Goal: Task Accomplishment & Management: Manage account settings

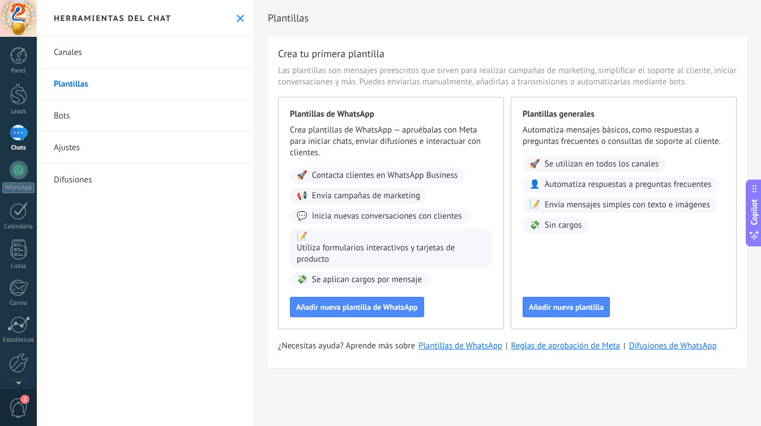
click at [71, 115] on link "Bots" at bounding box center [145, 116] width 217 height 32
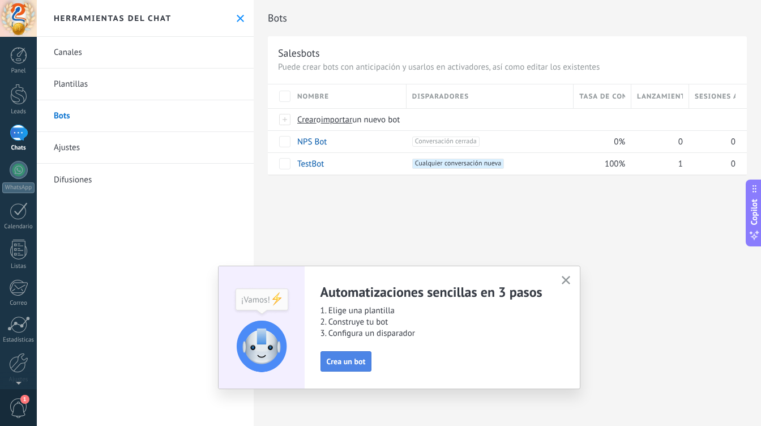
click at [354, 365] on span "Crea un bot" at bounding box center [346, 361] width 39 height 8
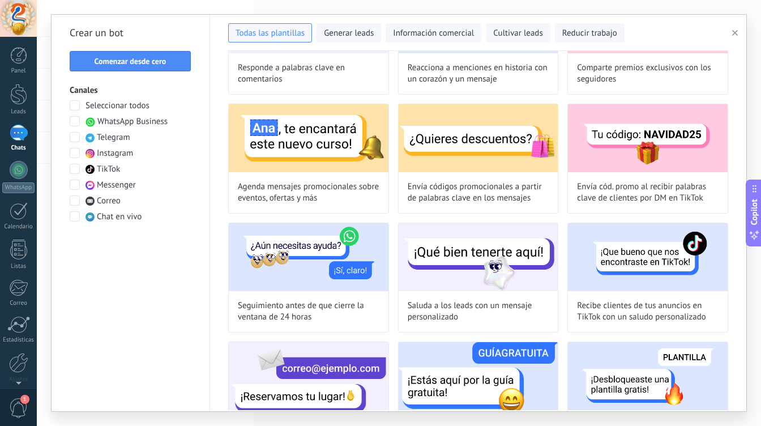
scroll to position [72, 0]
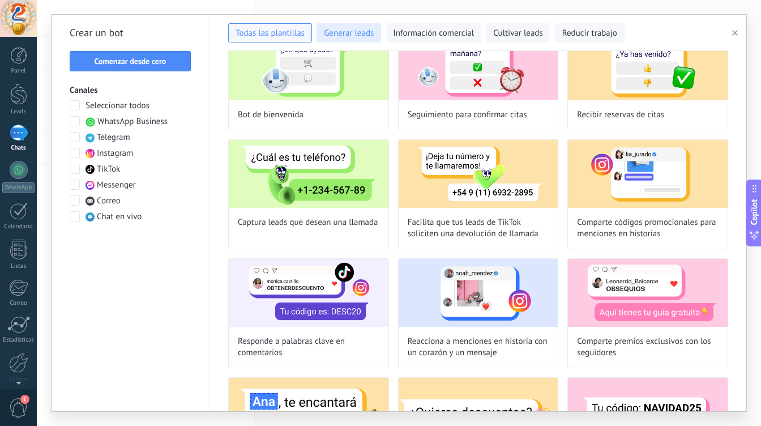
click at [360, 39] on button "Generar leads" at bounding box center [349, 32] width 65 height 19
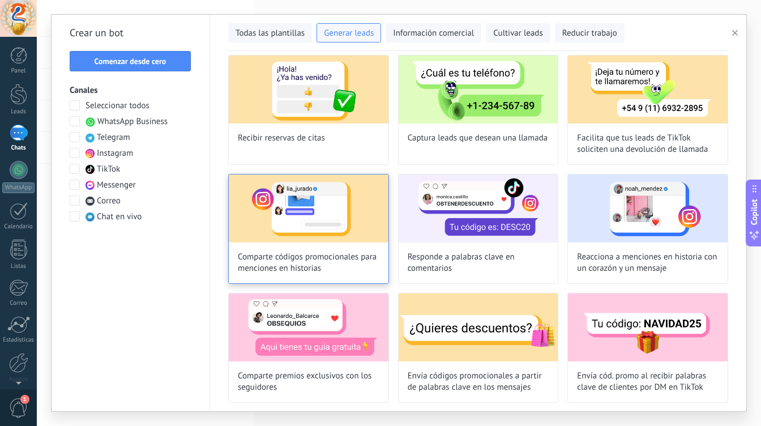
scroll to position [0, 0]
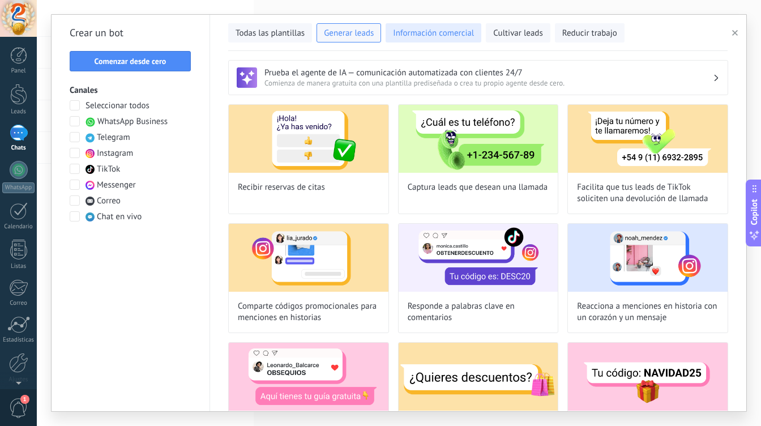
click at [433, 37] on span "Información comercial" at bounding box center [433, 33] width 81 height 11
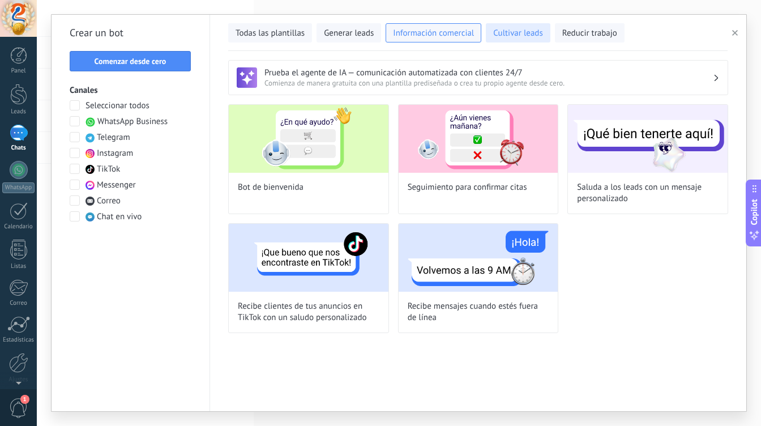
click at [507, 40] on button "Cultivar leads" at bounding box center [518, 32] width 64 height 19
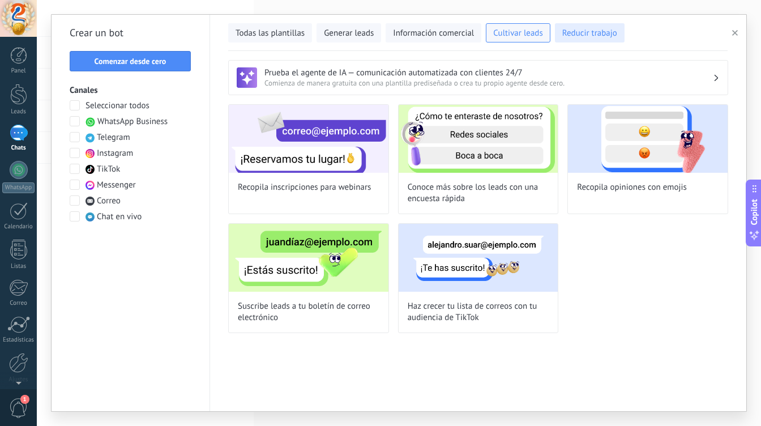
click at [585, 33] on span "Reducir trabajo" at bounding box center [589, 33] width 55 height 11
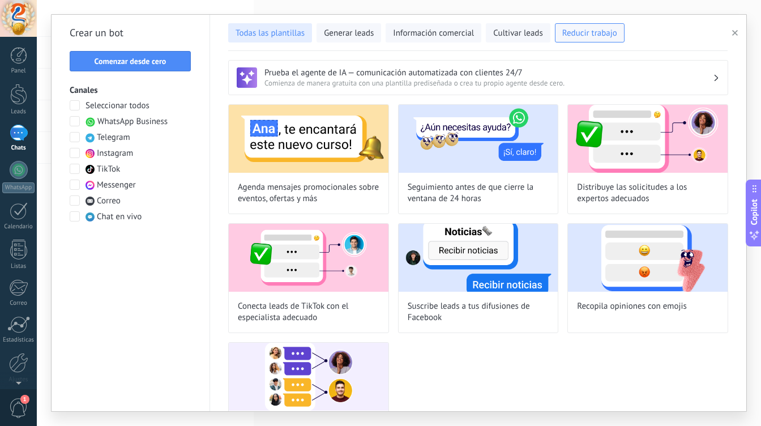
click at [292, 40] on button "Todas las plantillas" at bounding box center [270, 32] width 84 height 19
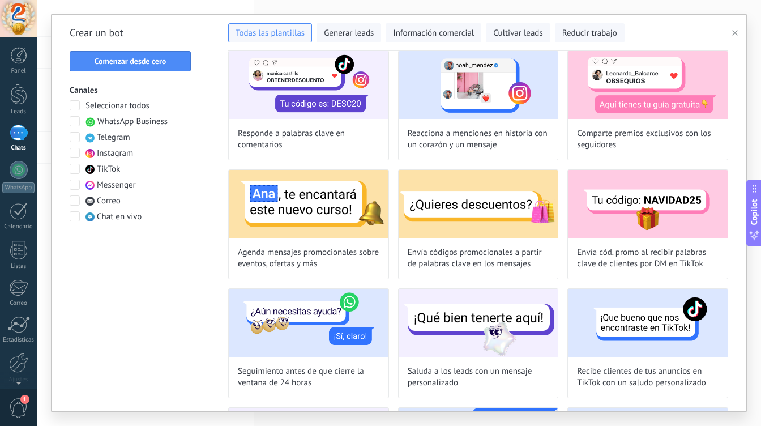
scroll to position [286, 0]
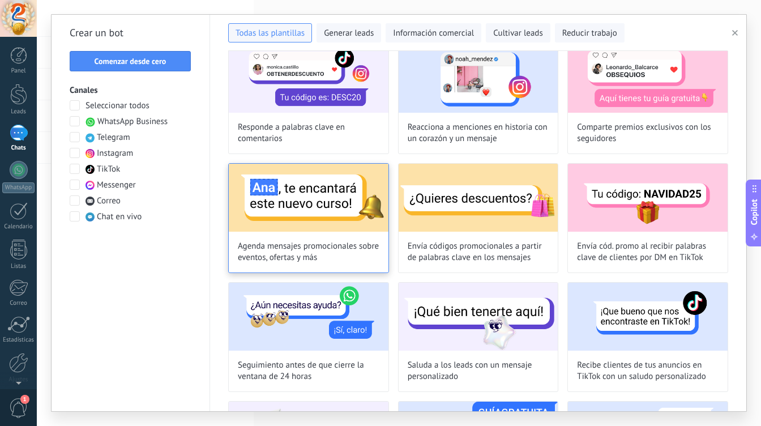
click at [338, 244] on span "Agenda mensajes promocionales sobre eventos, ofertas y más" at bounding box center [309, 252] width 142 height 23
type input "**********"
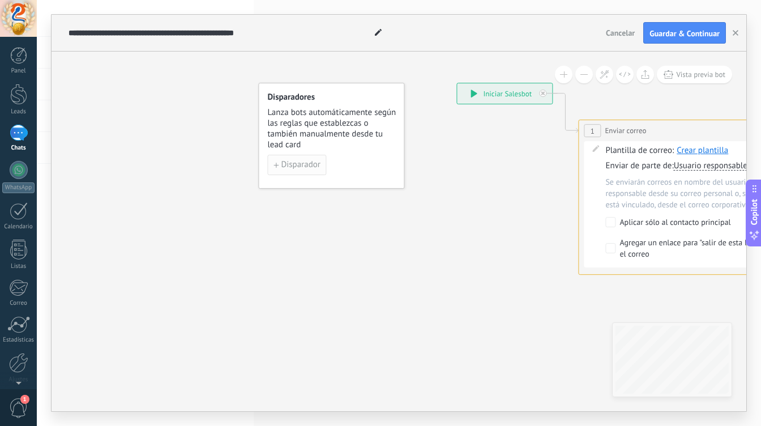
click at [305, 162] on span "Disparador" at bounding box center [300, 165] width 39 height 8
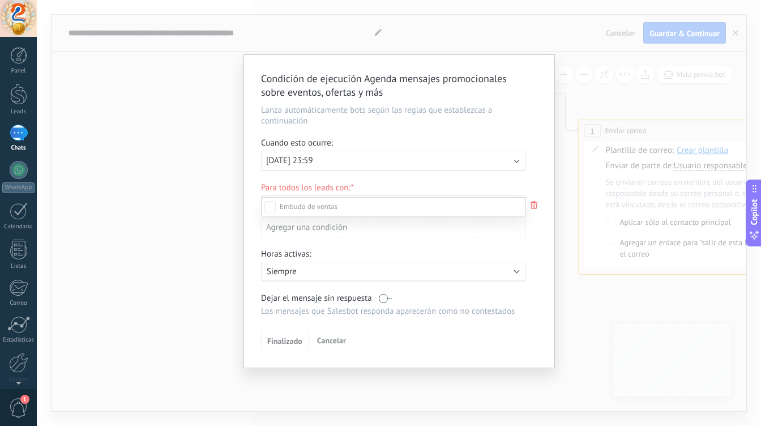
scroll to position [0, 0]
click at [579, 50] on div at bounding box center [399, 213] width 724 height 426
click at [566, 61] on div "Condición de ejecución Agenda mensajes promocionales sobre eventos, ofertas y m…" at bounding box center [399, 213] width 724 height 426
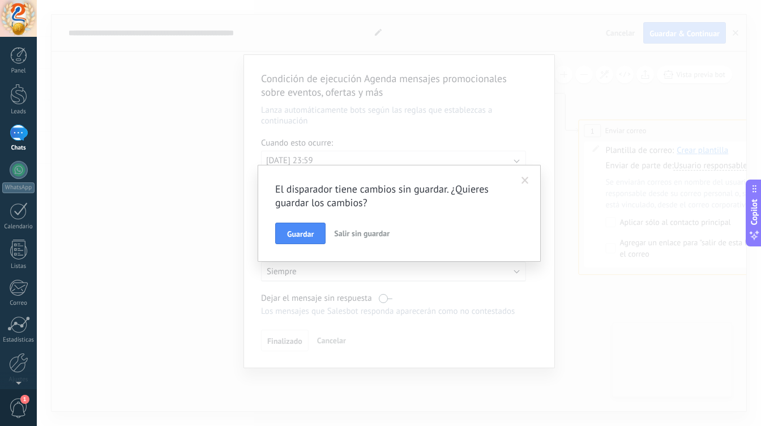
click at [557, 110] on div "El disparador tiene cambios sin guardar. ¿Quieres guardar los cambios? Guardar …" at bounding box center [399, 213] width 724 height 426
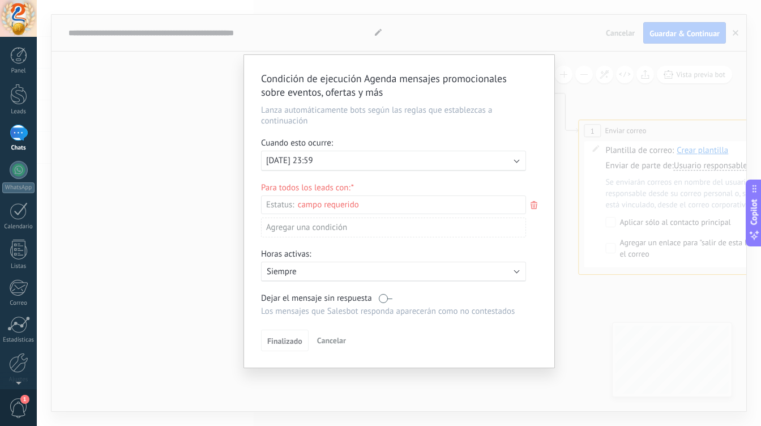
click at [595, 72] on div "Condición de ejecución Agenda mensajes promocionales sobre eventos, ofertas y m…" at bounding box center [399, 213] width 724 height 426
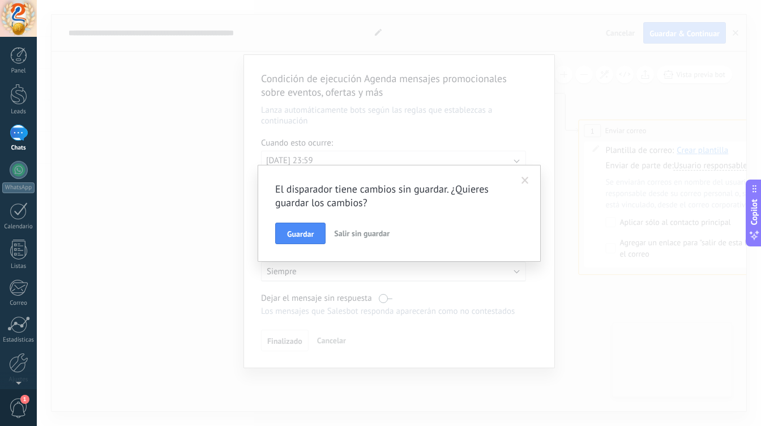
click at [371, 233] on span "Salir sin guardar" at bounding box center [361, 233] width 55 height 10
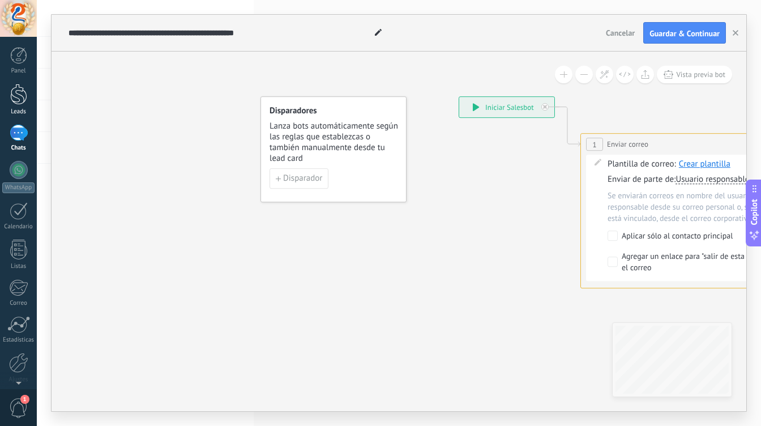
click at [23, 93] on div at bounding box center [18, 94] width 17 height 21
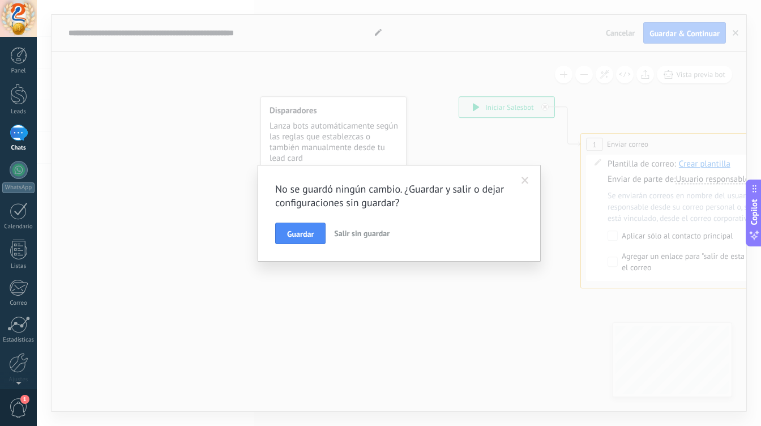
click at [361, 230] on span "Salir sin guardar" at bounding box center [361, 233] width 55 height 10
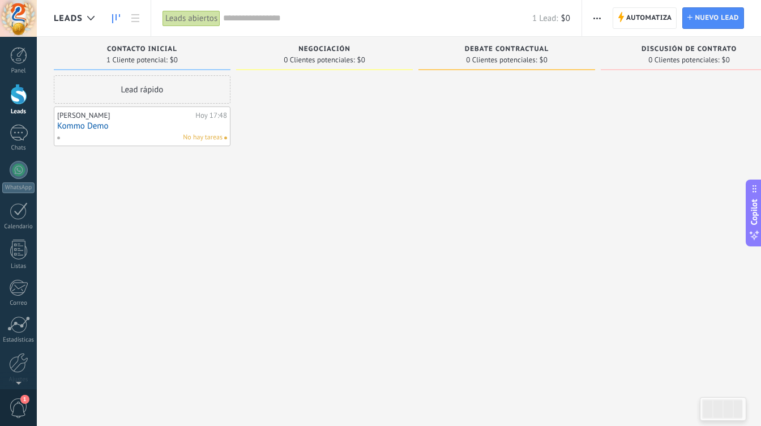
click at [74, 116] on div "[PERSON_NAME]" at bounding box center [124, 115] width 135 height 9
click at [75, 122] on link "Kommo Demo" at bounding box center [142, 126] width 170 height 10
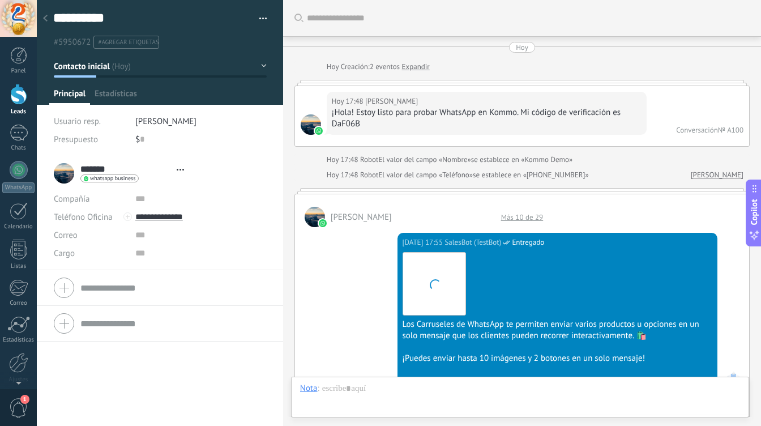
type textarea "**********"
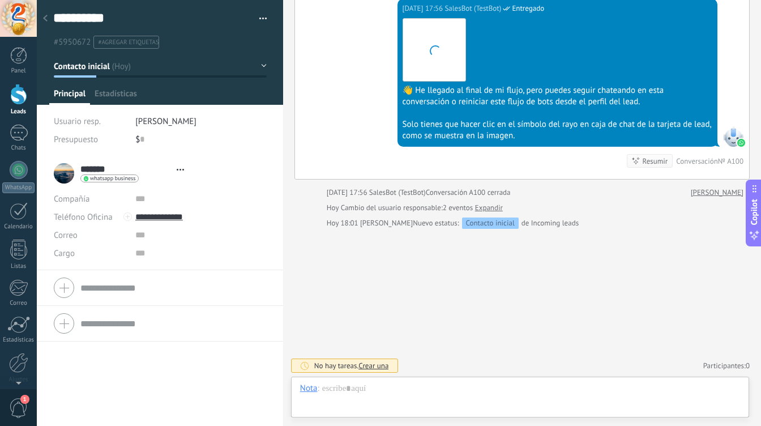
scroll to position [17, 0]
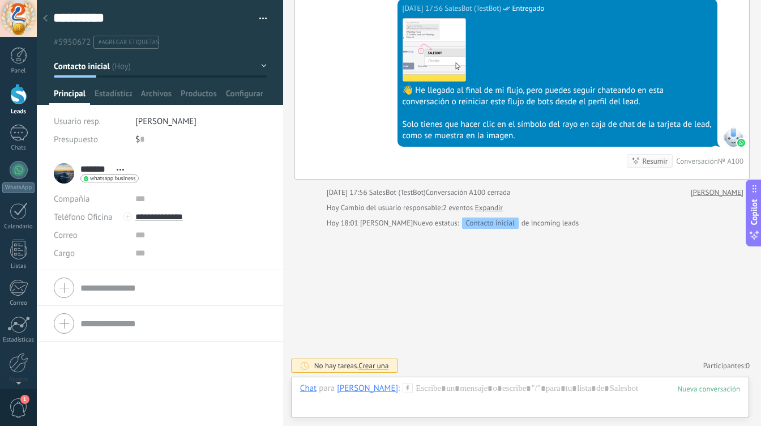
click at [117, 88] on div at bounding box center [160, 52] width 247 height 105
click at [121, 92] on span "Estadísticas" at bounding box center [113, 96] width 37 height 16
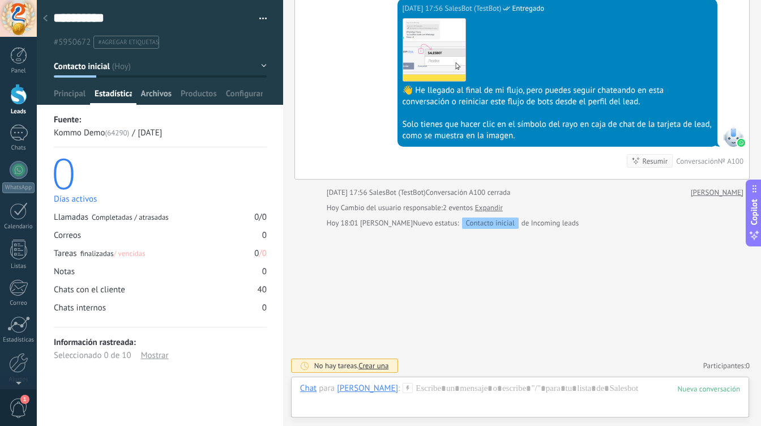
click at [159, 92] on span "Archivos" at bounding box center [156, 96] width 31 height 16
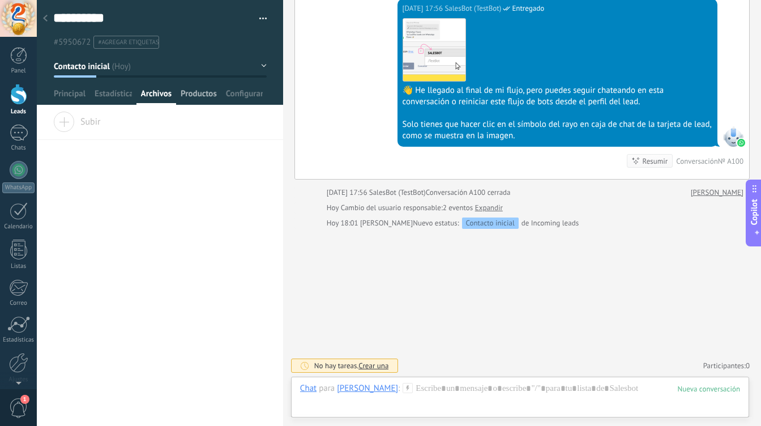
click at [189, 96] on span "Productos" at bounding box center [199, 96] width 36 height 16
click at [246, 97] on span "Configurar" at bounding box center [244, 96] width 37 height 16
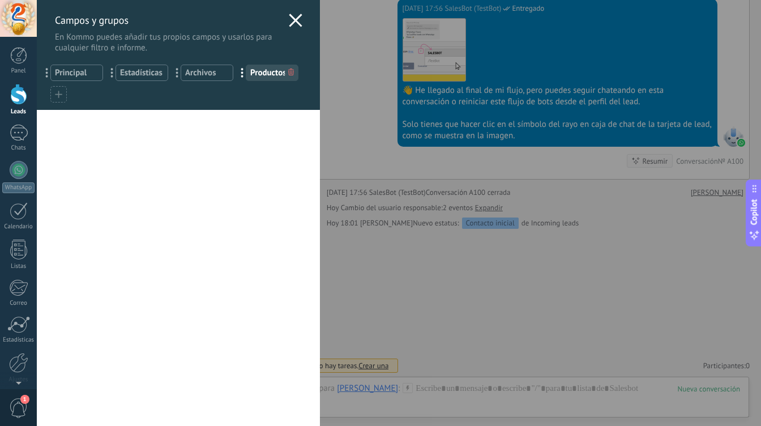
click at [289, 21] on icon at bounding box center [296, 21] width 14 height 14
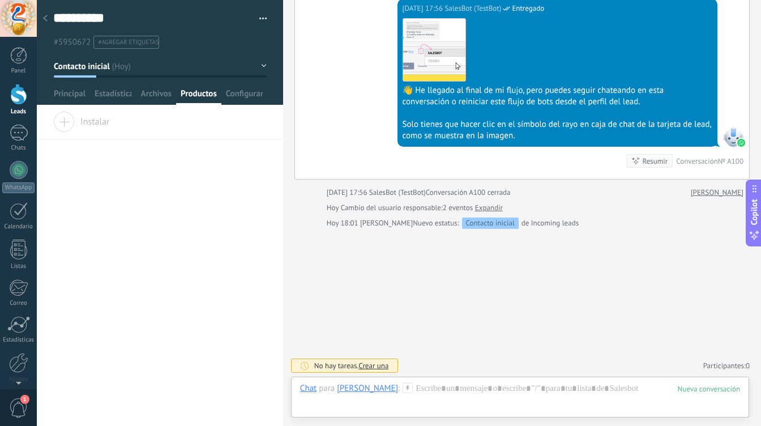
click at [89, 130] on div "Instalar" at bounding box center [160, 126] width 246 height 28
click at [71, 122] on span "Instalar" at bounding box center [81, 120] width 57 height 16
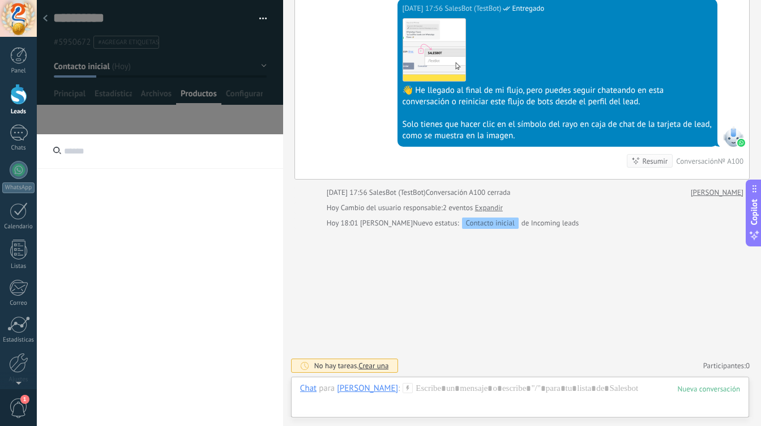
click at [130, 148] on input "text" at bounding box center [160, 151] width 246 height 35
type input "*"
click at [147, 216] on div at bounding box center [160, 332] width 246 height 396
click at [262, 15] on button "button" at bounding box center [259, 18] width 16 height 17
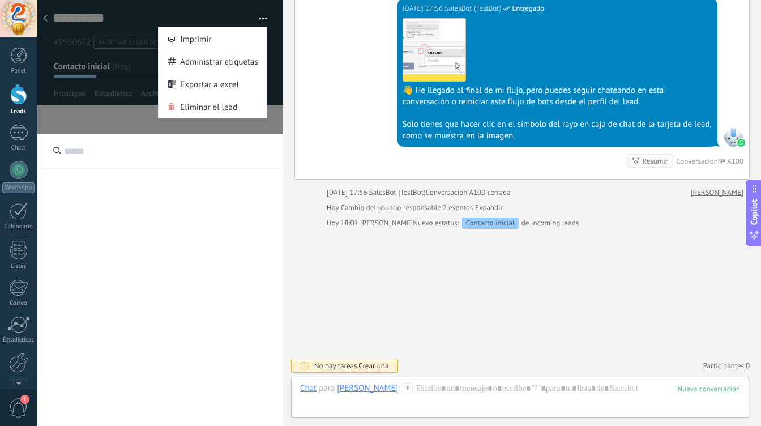
click at [199, 196] on div at bounding box center [160, 332] width 246 height 396
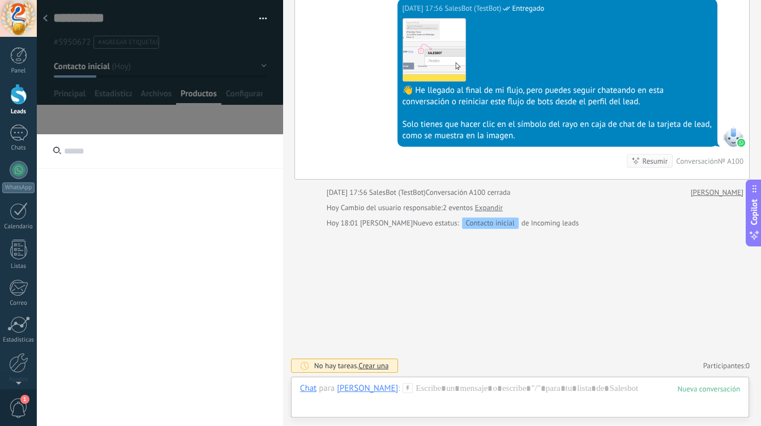
click at [117, 160] on input "text" at bounding box center [160, 151] width 246 height 35
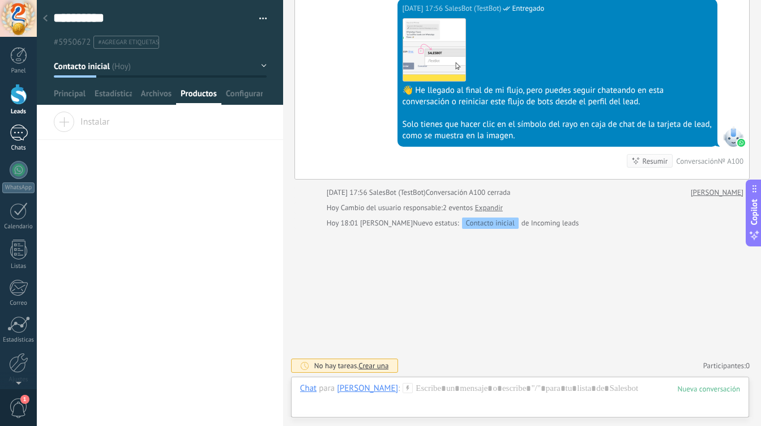
click at [21, 147] on div "Chats" at bounding box center [18, 147] width 33 height 7
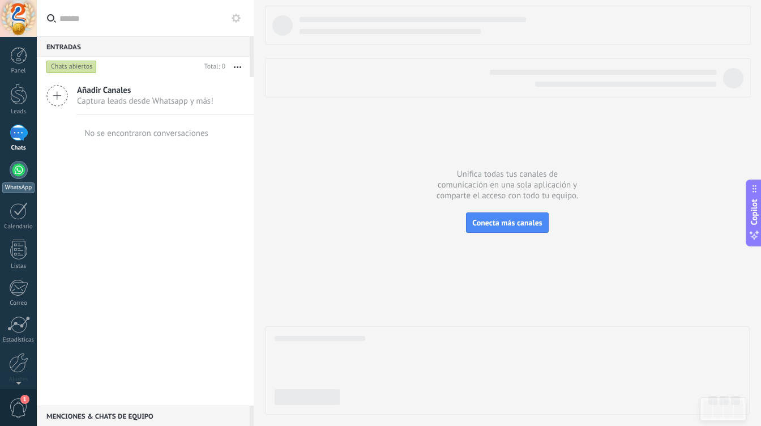
click at [20, 185] on div "WhatsApp" at bounding box center [18, 187] width 32 height 11
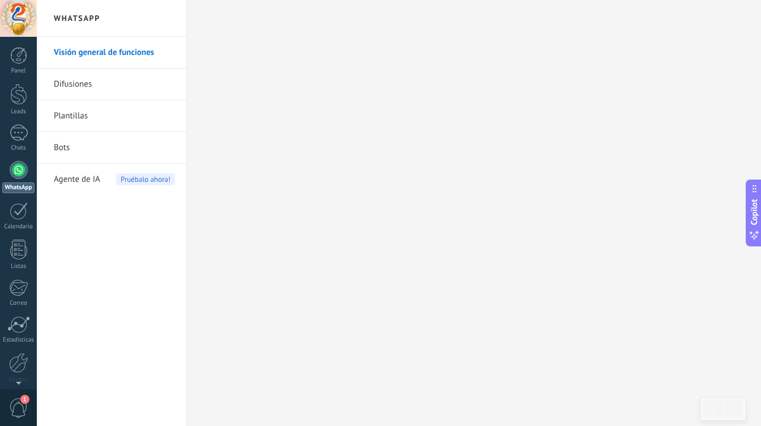
click at [111, 79] on link "Difusiones" at bounding box center [114, 85] width 121 height 32
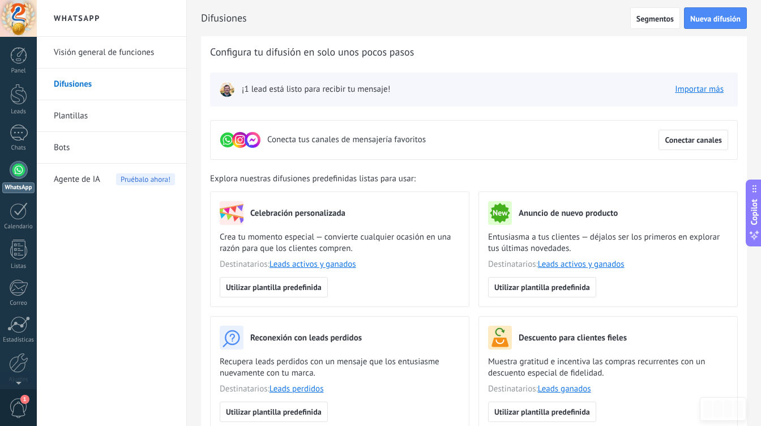
click at [84, 117] on link "Plantillas" at bounding box center [114, 116] width 121 height 32
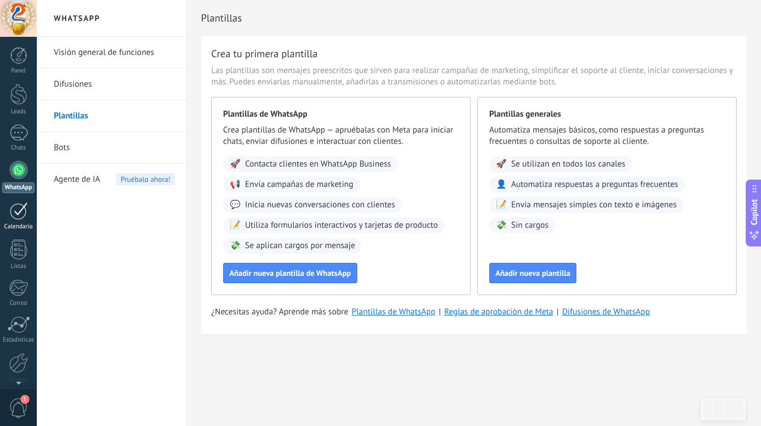
click at [29, 204] on link "Calendario" at bounding box center [18, 216] width 37 height 28
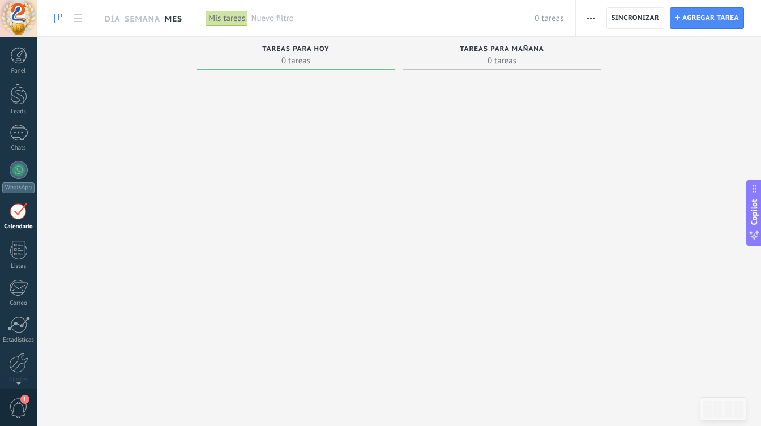
click at [172, 18] on link "Mes" at bounding box center [174, 18] width 18 height 36
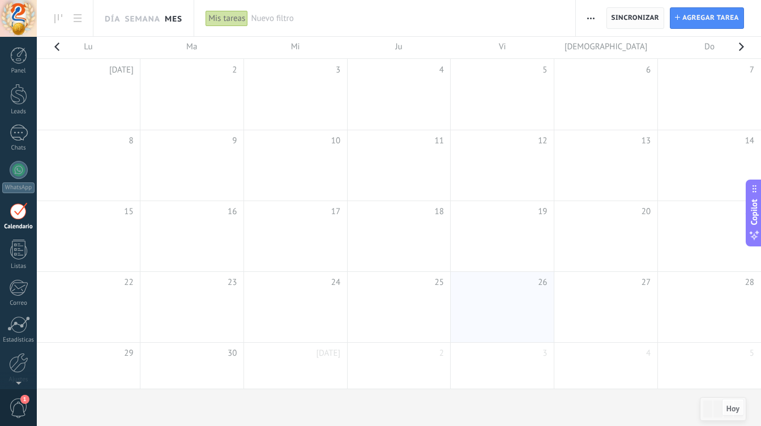
click at [635, 16] on span "Sincronizar" at bounding box center [635, 18] width 48 height 7
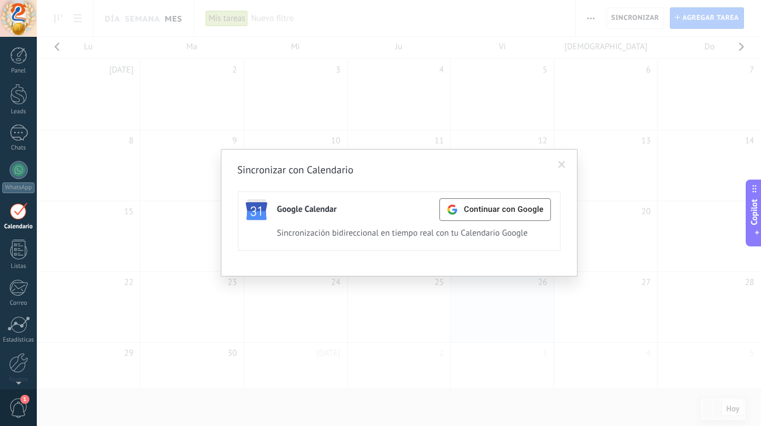
click at [557, 164] on span at bounding box center [562, 164] width 19 height 19
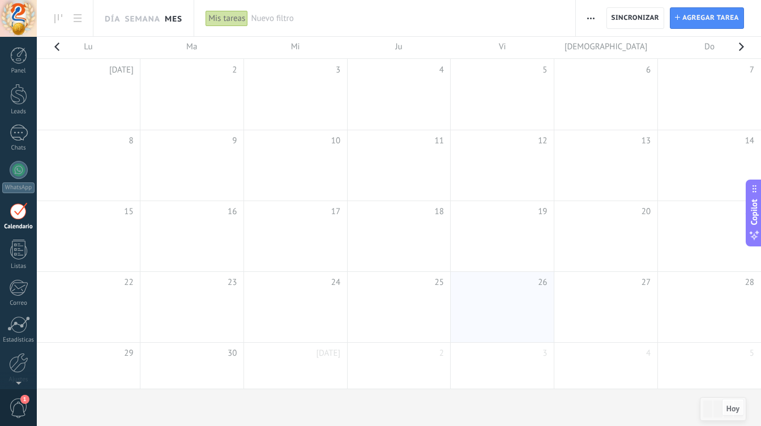
click at [400, 160] on td at bounding box center [399, 165] width 104 height 71
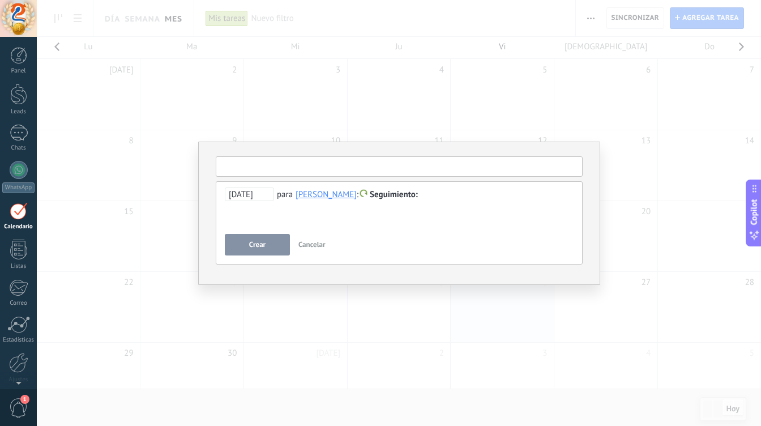
click at [256, 168] on input "text" at bounding box center [399, 166] width 367 height 20
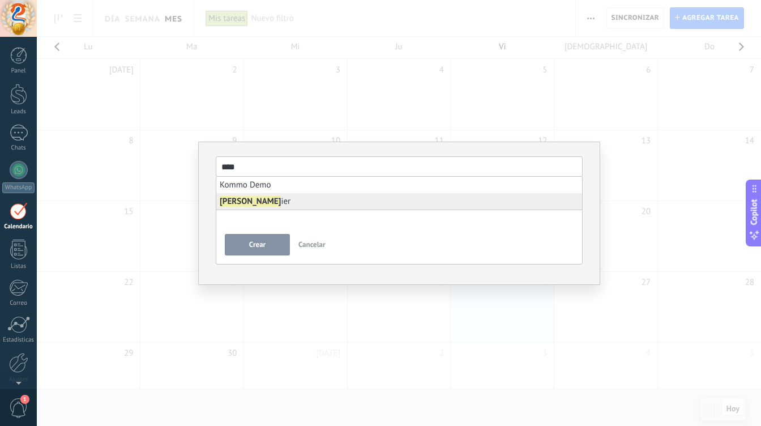
click at [257, 200] on li "[PERSON_NAME]" at bounding box center [399, 201] width 366 height 16
type input "*******"
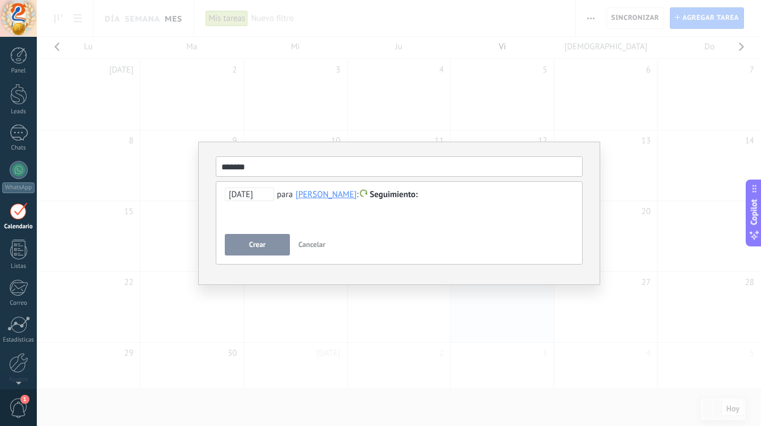
click at [407, 195] on span "Seguimiento" at bounding box center [394, 194] width 48 height 11
click at [490, 202] on div at bounding box center [380, 213] width 761 height 426
click at [310, 243] on span "Cancelar" at bounding box center [311, 245] width 27 height 10
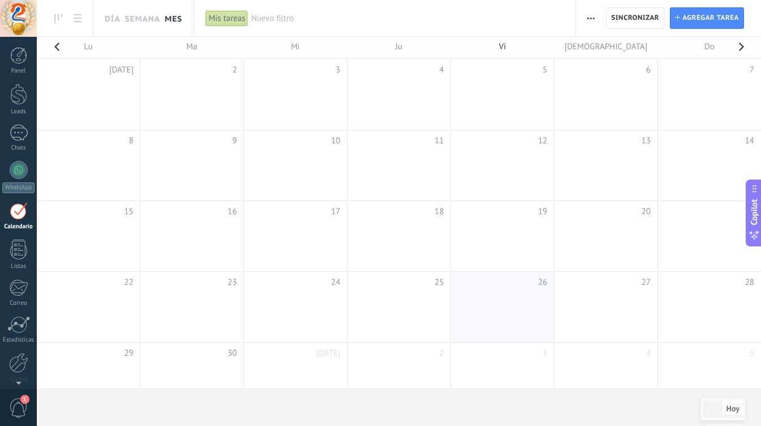
click at [582, 14] on div "Exportación Administrar los tipos de tareas Sincronizar" at bounding box center [590, 18] width 19 height 22
click at [590, 16] on span "button" at bounding box center [590, 18] width 7 height 22
click at [607, 76] on span "Administrar los tipos de tareas" at bounding box center [652, 70] width 110 height 23
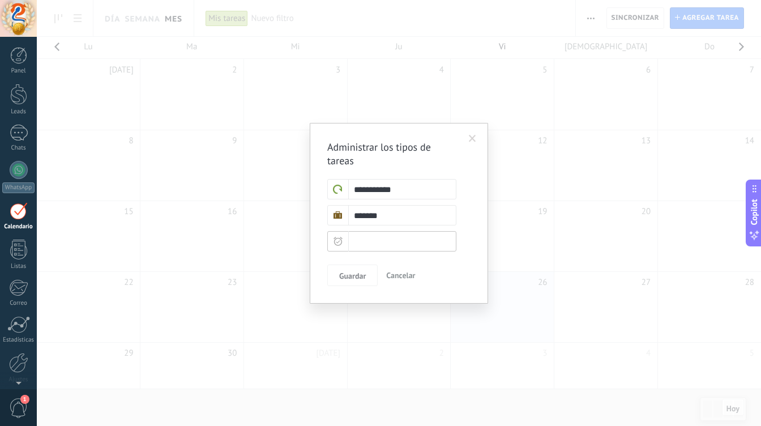
click at [406, 242] on input "text" at bounding box center [391, 241] width 129 height 20
click at [398, 275] on span "Cancelar" at bounding box center [400, 275] width 29 height 10
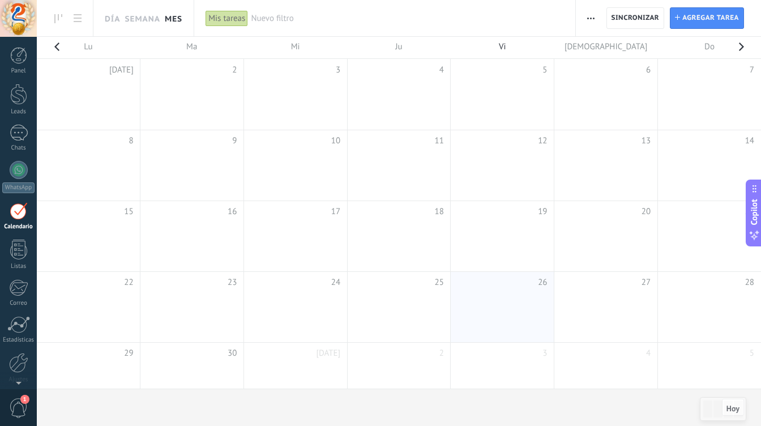
scroll to position [13, 0]
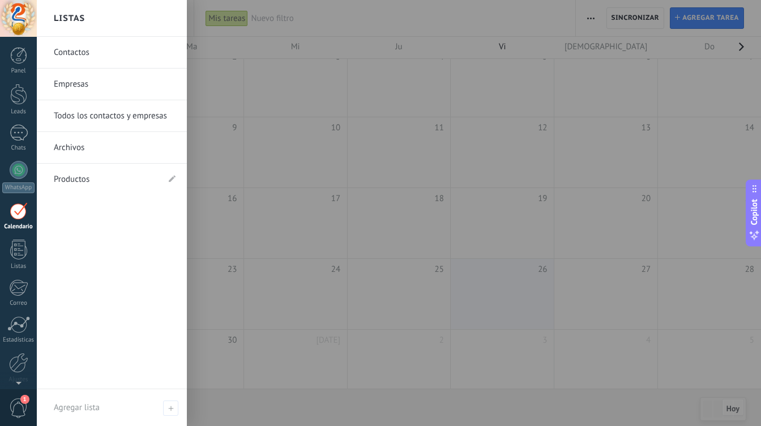
click at [74, 173] on link "Productos" at bounding box center [106, 180] width 105 height 32
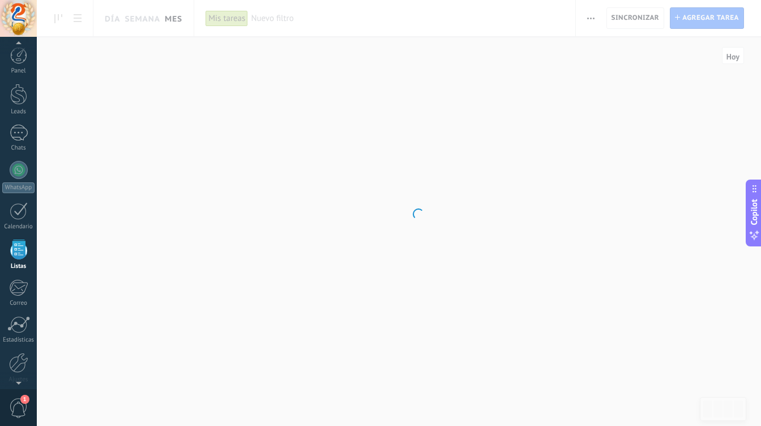
scroll to position [29, 0]
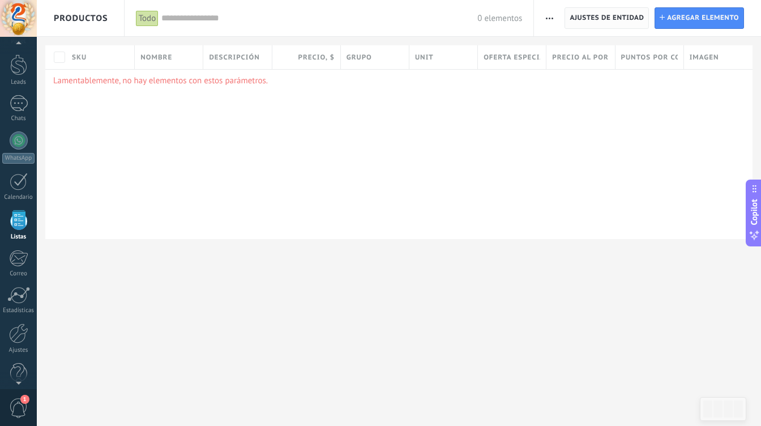
click at [588, 18] on span "Ajustes de entidad" at bounding box center [607, 18] width 74 height 20
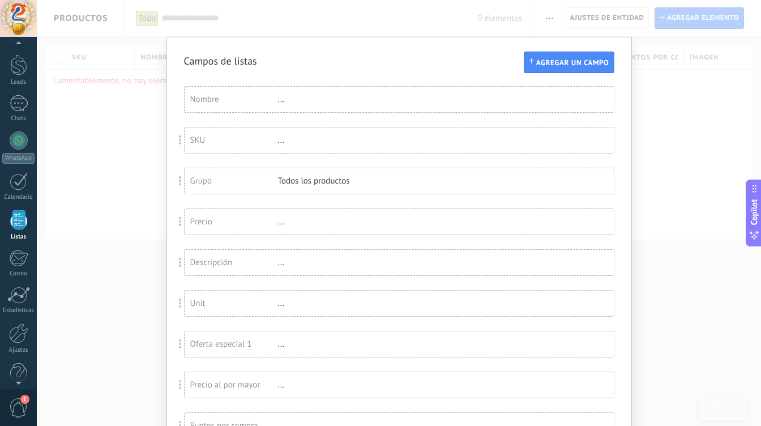
click at [347, 93] on div "Nombre ..." at bounding box center [399, 99] width 429 height 25
click at [656, 84] on div "Campos de listas Agregar un campo Usted ha alcanzado la cantidad máxima de los …" at bounding box center [399, 213] width 724 height 426
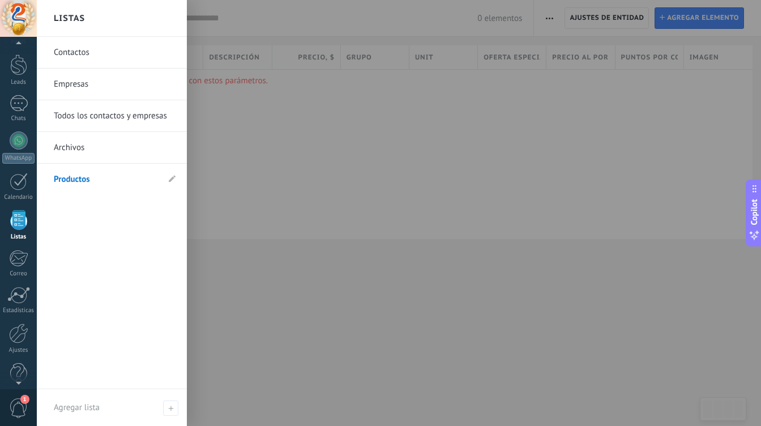
click at [86, 58] on link "Contactos" at bounding box center [115, 53] width 122 height 32
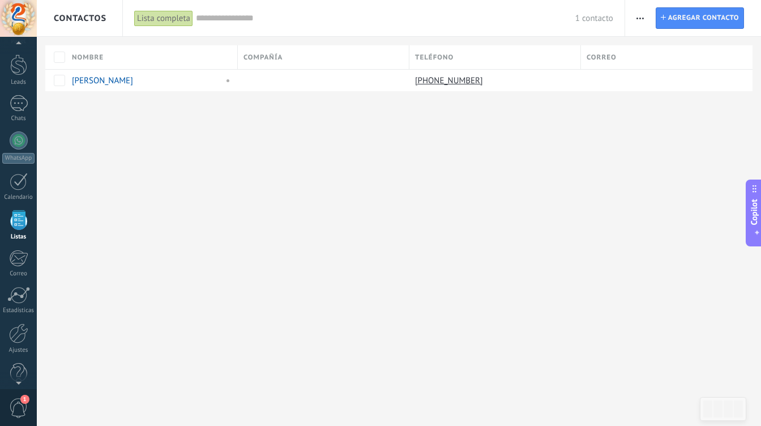
click at [639, 19] on span "button" at bounding box center [639, 18] width 7 height 22
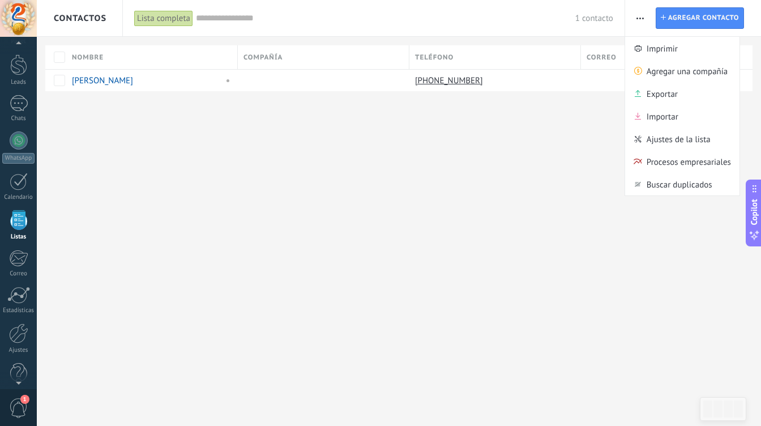
click at [342, 165] on div "Contactos Lista completa Aplicar 1 contacto Lista completa Contactos sin tareas…" at bounding box center [399, 213] width 724 height 426
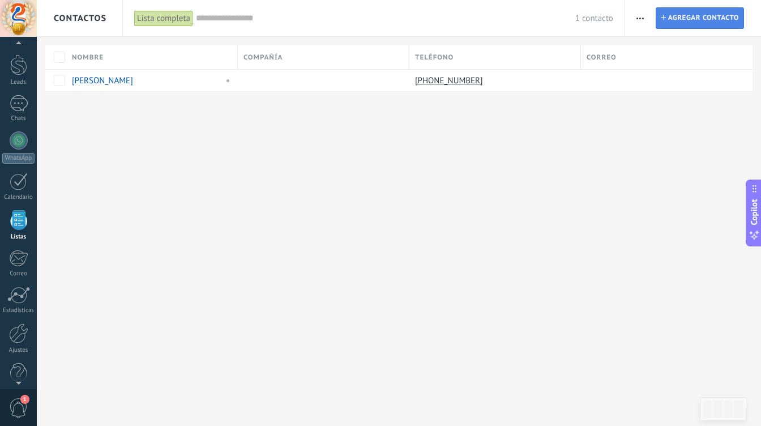
click at [680, 17] on span "Agregar contacto" at bounding box center [703, 18] width 71 height 20
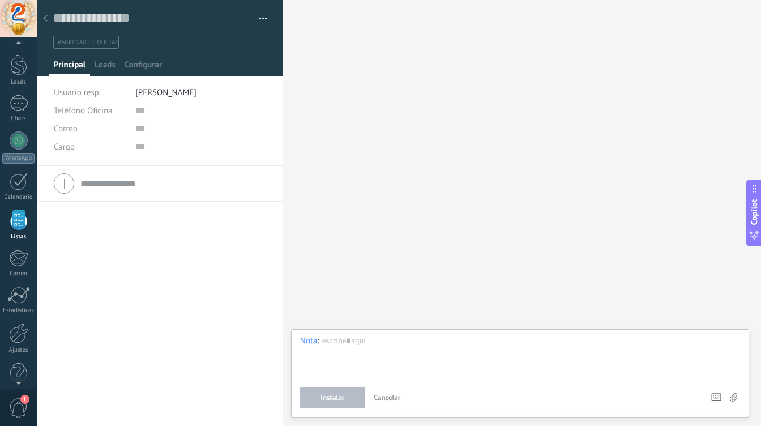
click at [259, 23] on button "button" at bounding box center [259, 18] width 16 height 17
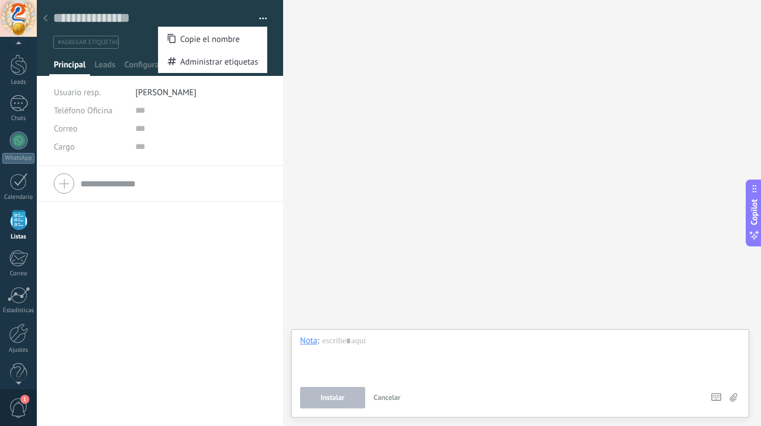
click at [437, 112] on div "Buscar Carga más Participantes:" at bounding box center [522, 213] width 478 height 426
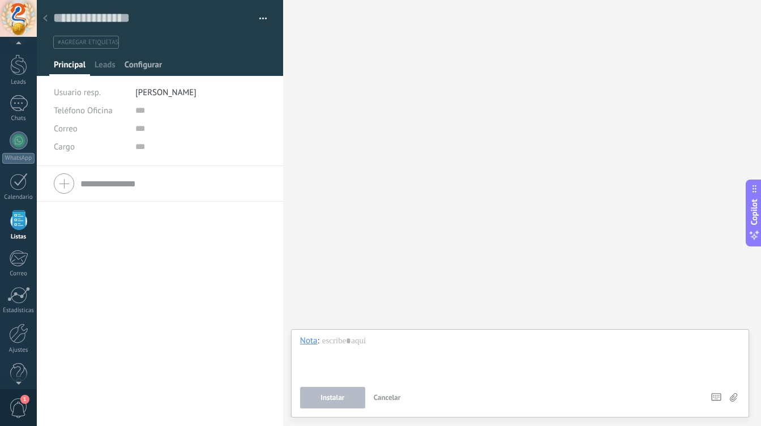
click at [129, 61] on span "Configurar" at bounding box center [143, 67] width 37 height 16
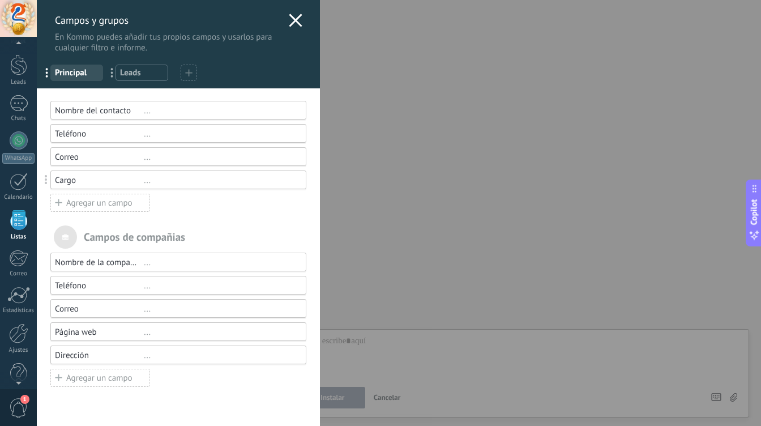
click at [118, 204] on div "Agregar un campo" at bounding box center [100, 203] width 100 height 18
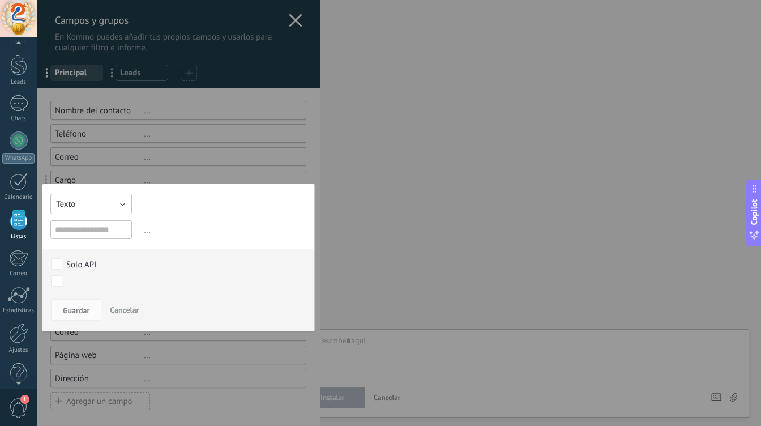
click at [106, 206] on button "Texto" at bounding box center [91, 204] width 82 height 20
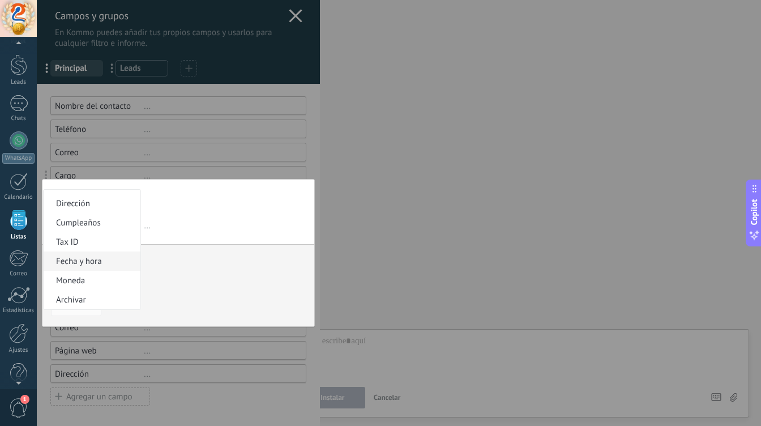
click at [103, 263] on span "Fecha y hora" at bounding box center [90, 261] width 93 height 11
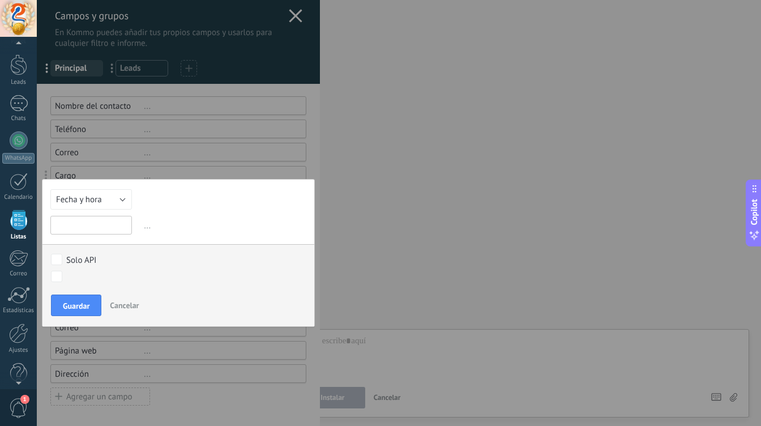
click at [113, 226] on input "text" at bounding box center [91, 225] width 82 height 19
type input "**********"
click at [148, 226] on span "..." at bounding box center [224, 225] width 165 height 19
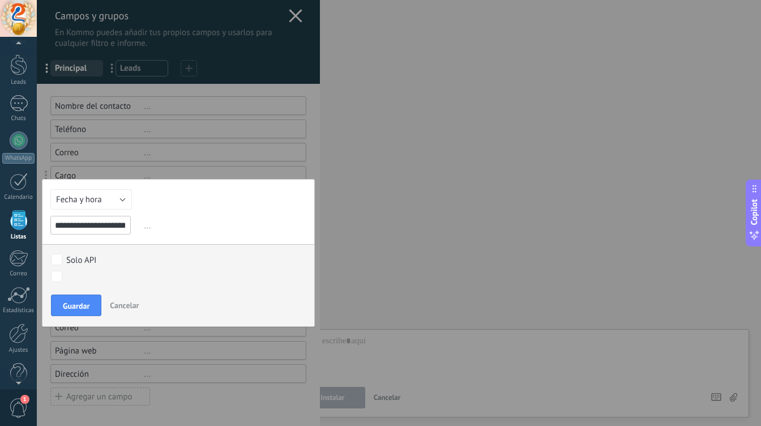
click at [0, 0] on div "Contacto inicial Negociación Debate contractual Discusión de contrato Logrado c…" at bounding box center [0, 0] width 0 height 0
click at [186, 206] on div at bounding box center [399, 212] width 724 height 426
click at [79, 303] on span "Guardar" at bounding box center [76, 306] width 27 height 8
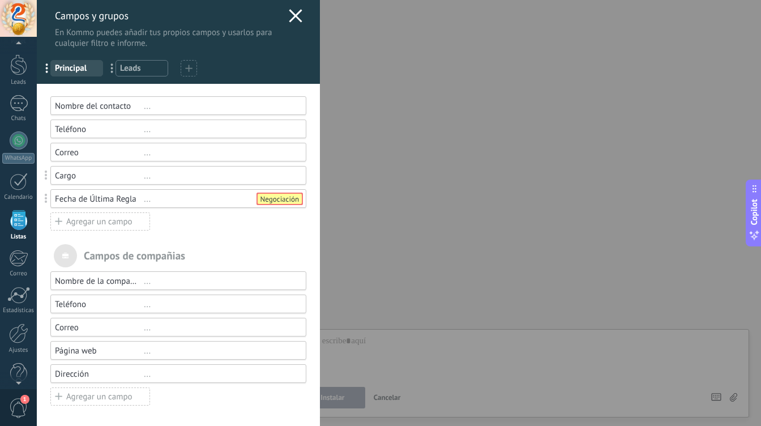
scroll to position [0, 0]
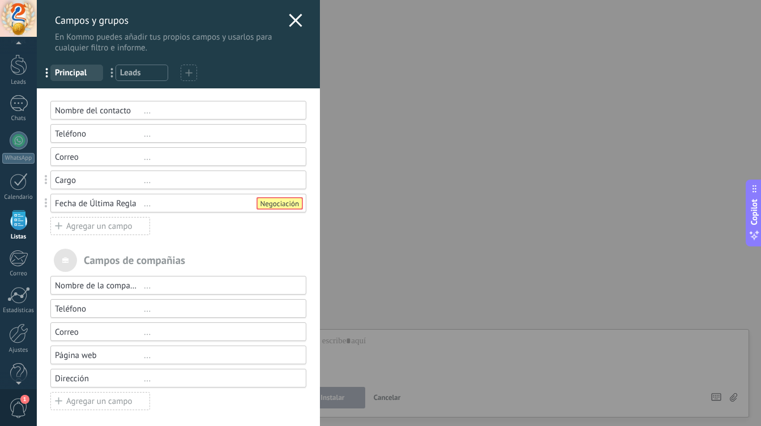
click at [98, 108] on div "Nombre del contacto" at bounding box center [99, 110] width 89 height 11
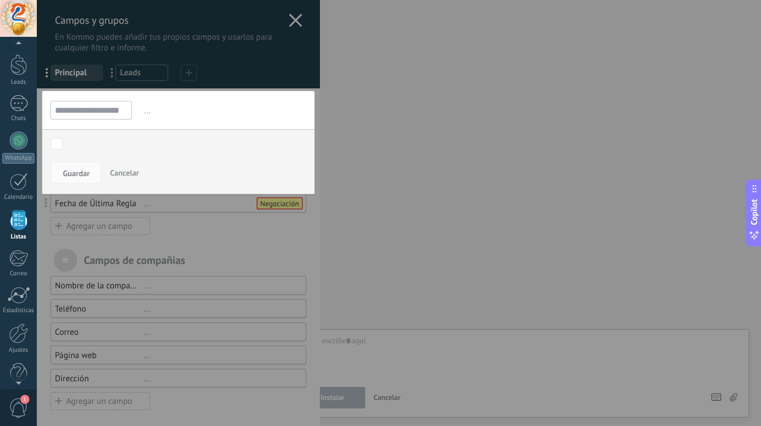
click at [108, 112] on input "**********" at bounding box center [91, 110] width 82 height 19
click at [112, 112] on input "**********" at bounding box center [91, 110] width 82 height 19
click at [302, 64] on div at bounding box center [178, 215] width 283 height 431
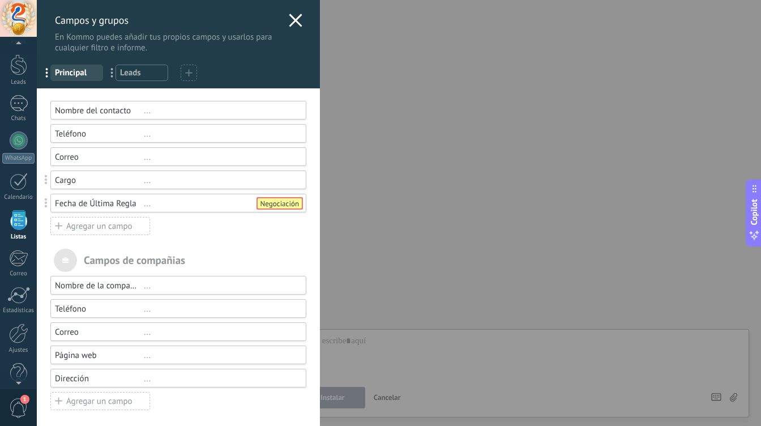
click at [190, 75] on icon at bounding box center [188, 72] width 7 height 7
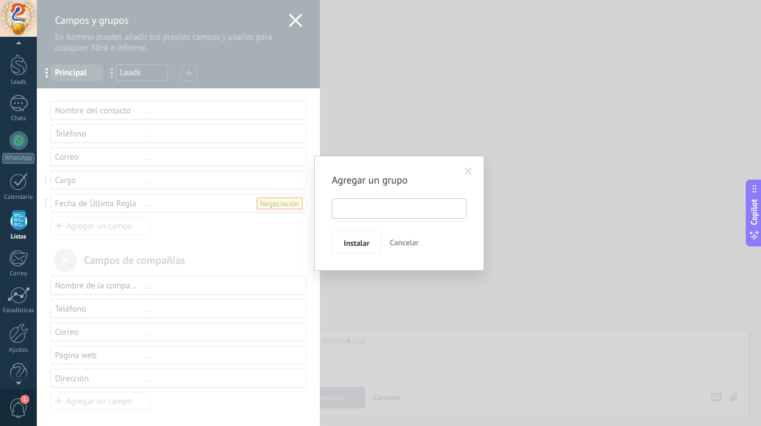
click at [372, 207] on input "text" at bounding box center [399, 208] width 135 height 20
click at [469, 169] on span at bounding box center [468, 172] width 7 height 8
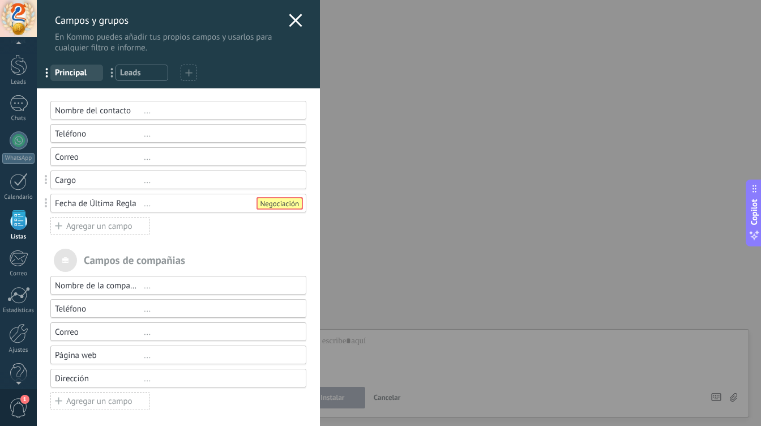
click at [289, 17] on use at bounding box center [295, 20] width 13 height 13
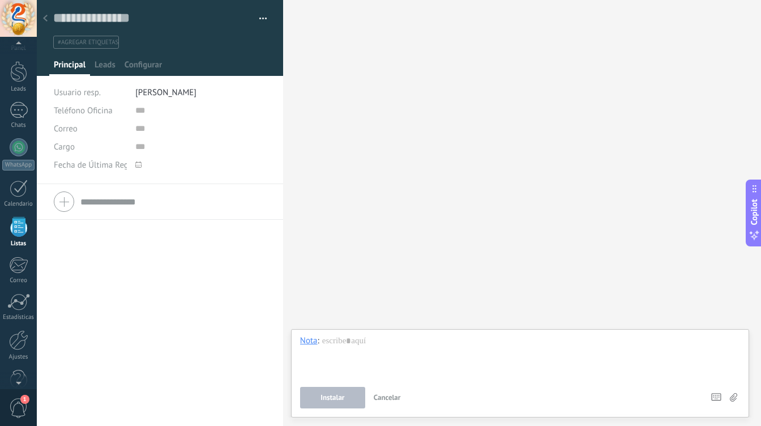
scroll to position [29, 0]
click at [135, 166] on icon at bounding box center [138, 164] width 6 height 6
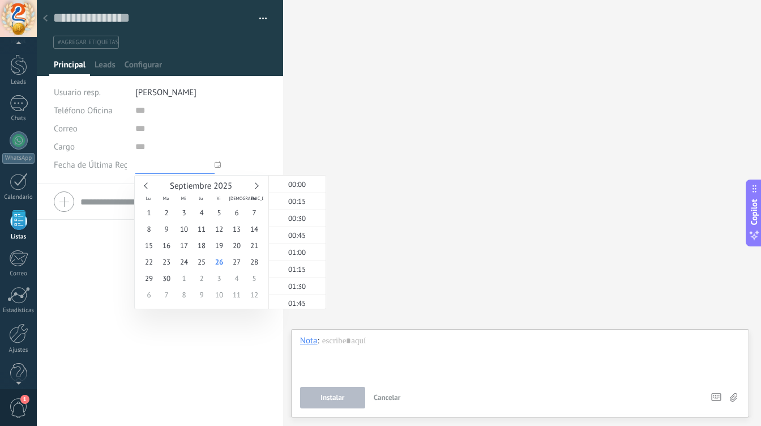
scroll to position [1437, 0]
type input "**********"
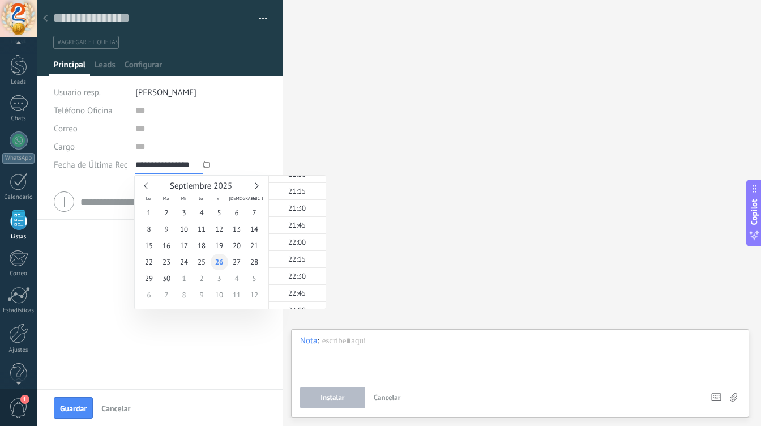
click at [222, 262] on span "26" at bounding box center [220, 262] width 18 height 16
click at [90, 401] on button "Guardar" at bounding box center [73, 408] width 39 height 22
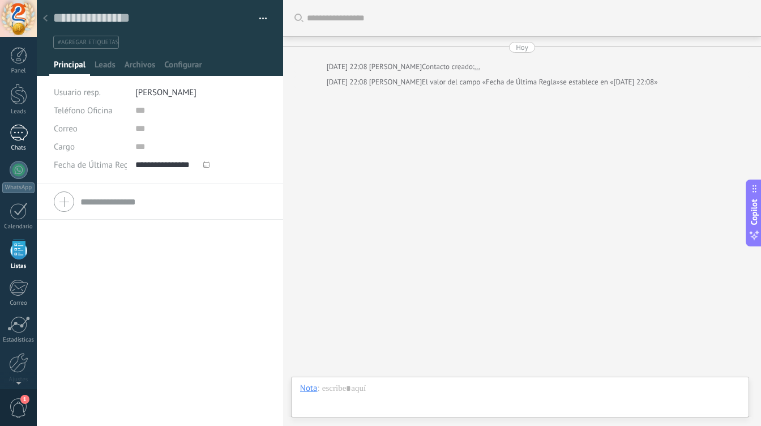
click at [23, 135] on div "1" at bounding box center [19, 133] width 18 height 16
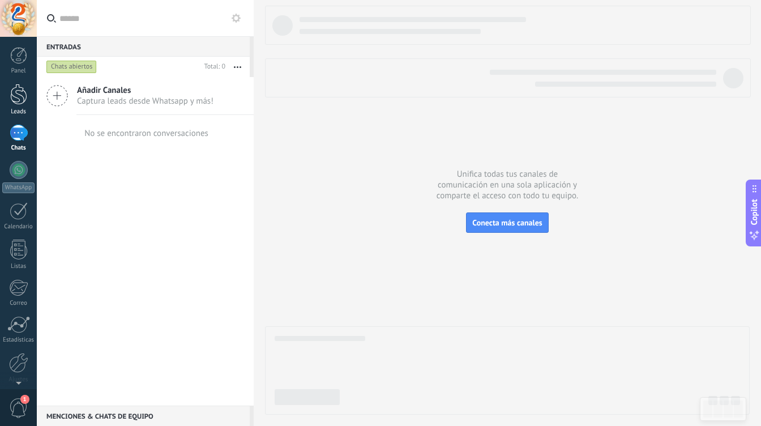
click at [15, 95] on div at bounding box center [18, 94] width 17 height 21
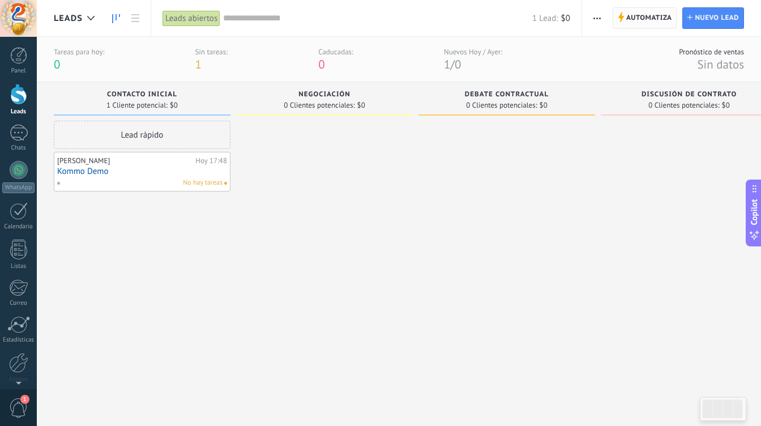
click at [648, 19] on span "Automatiza" at bounding box center [649, 18] width 46 height 20
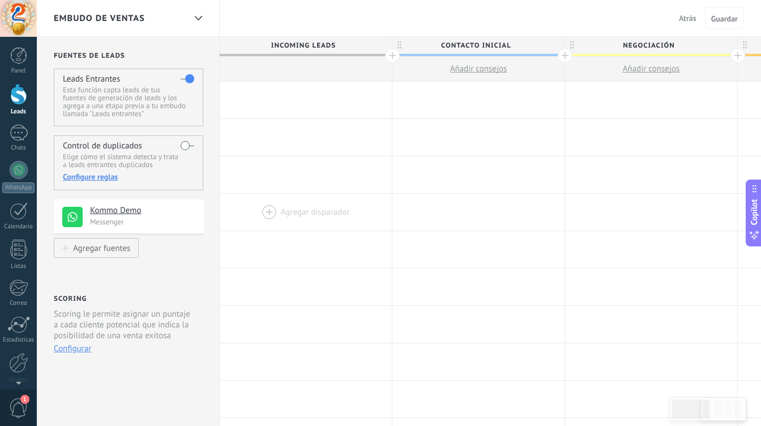
click at [265, 212] on div at bounding box center [306, 212] width 172 height 37
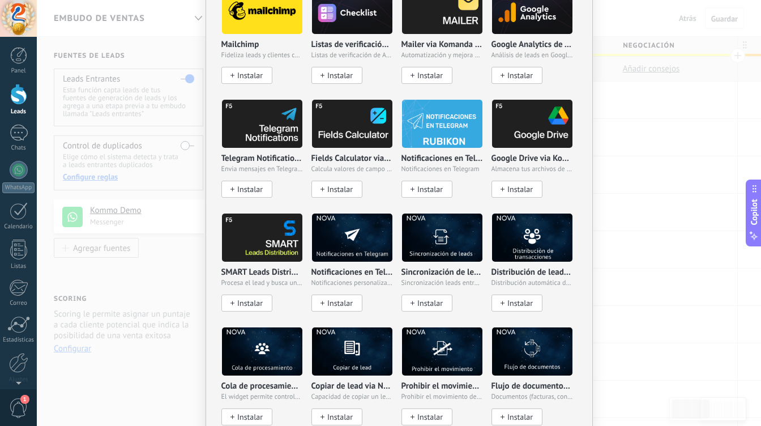
scroll to position [1135, 0]
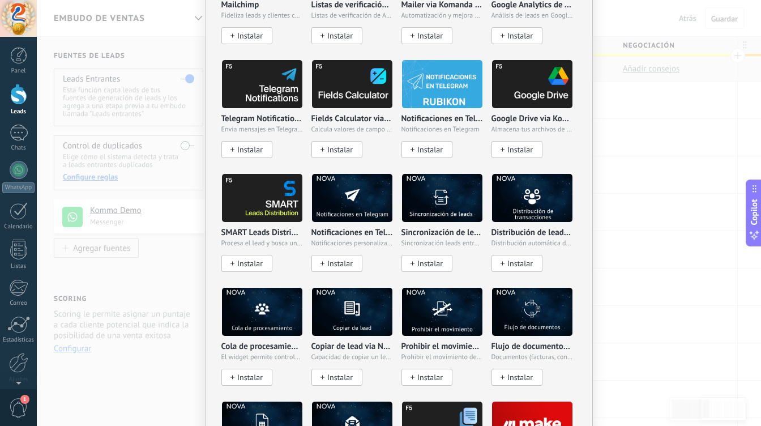
click at [631, 156] on div "No hay resultados Salesbot Agente de IA Agregar tarea Enviar un webhook Cambiar…" at bounding box center [399, 213] width 724 height 426
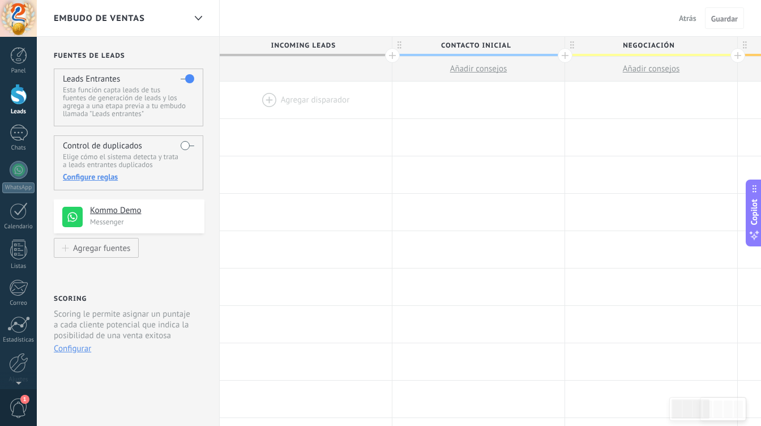
scroll to position [0, 0]
click at [19, 101] on div at bounding box center [18, 94] width 17 height 21
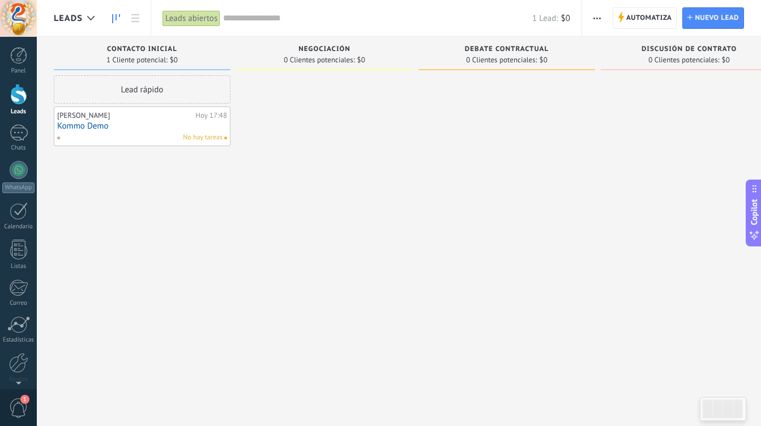
click at [183, 127] on link "Kommo Demo" at bounding box center [142, 126] width 170 height 10
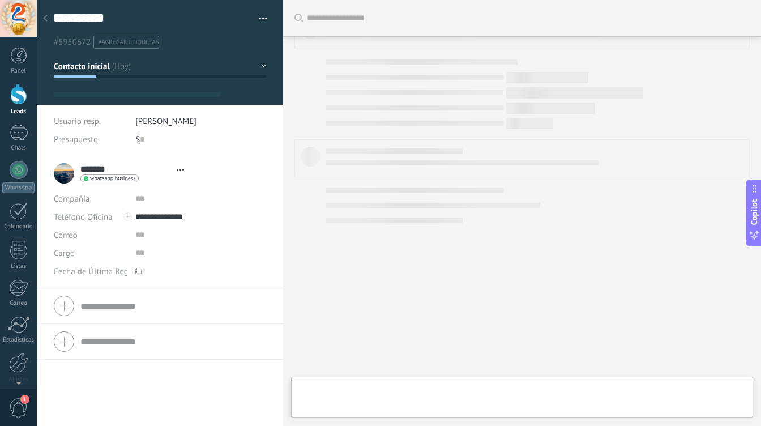
type textarea "**********"
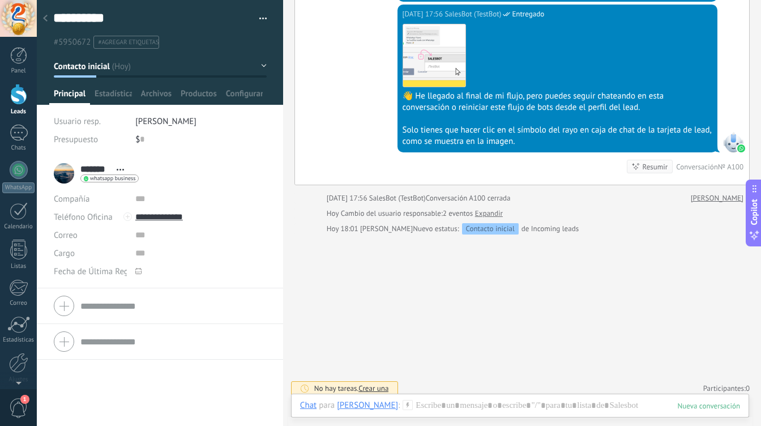
scroll to position [1193, 0]
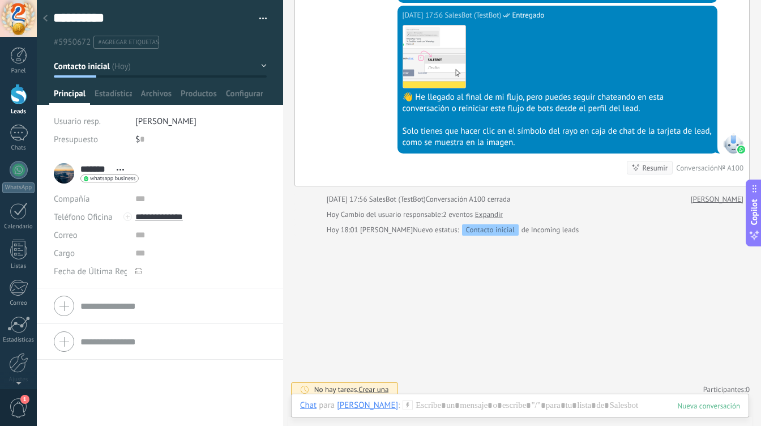
click at [45, 14] on div at bounding box center [45, 19] width 16 height 22
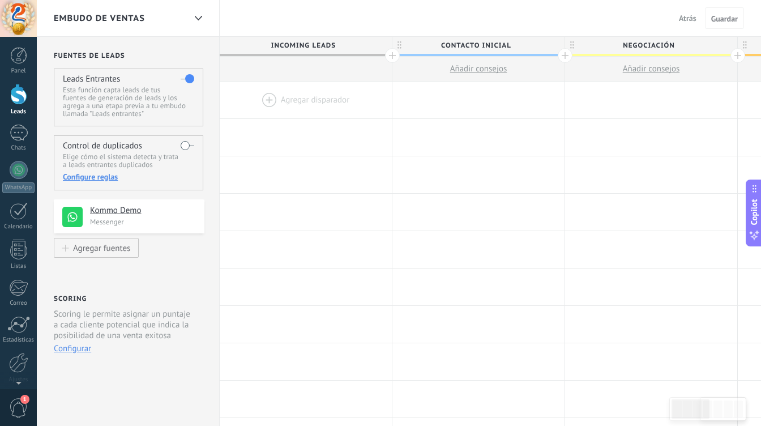
click at [685, 18] on span "Atrás" at bounding box center [688, 18] width 18 height 10
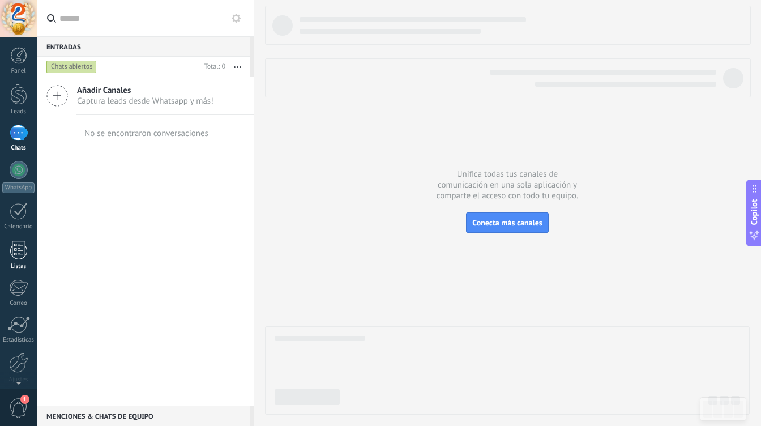
click at [20, 256] on div at bounding box center [18, 250] width 17 height 20
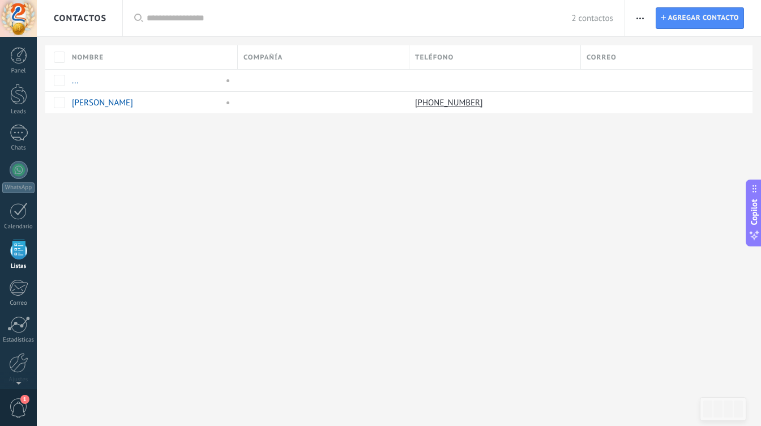
scroll to position [29, 0]
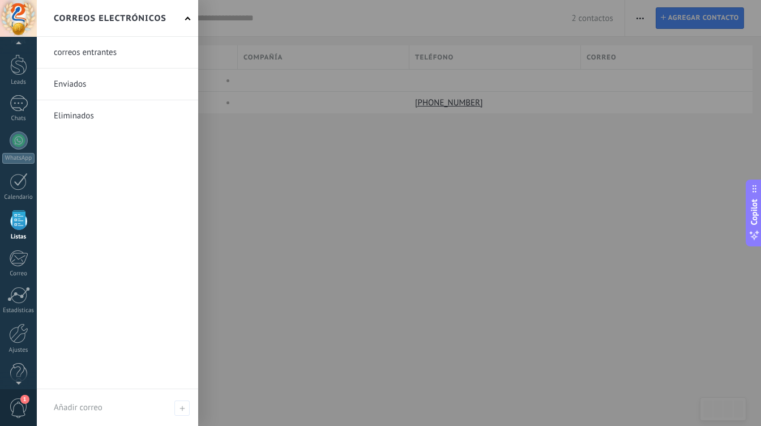
click at [115, 58] on link at bounding box center [117, 52] width 161 height 31
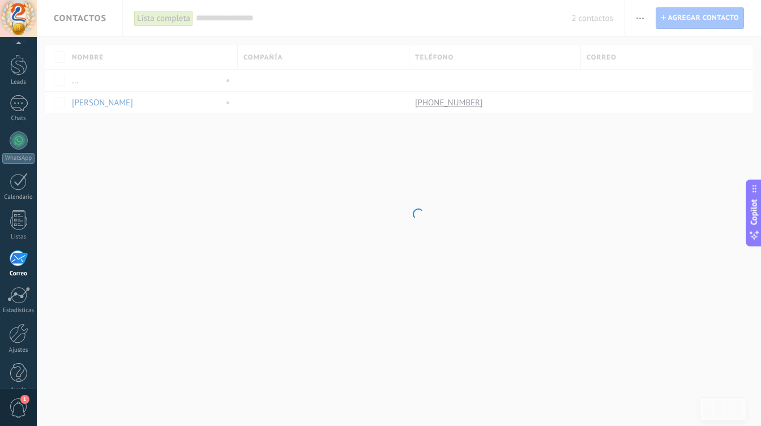
scroll to position [45, 0]
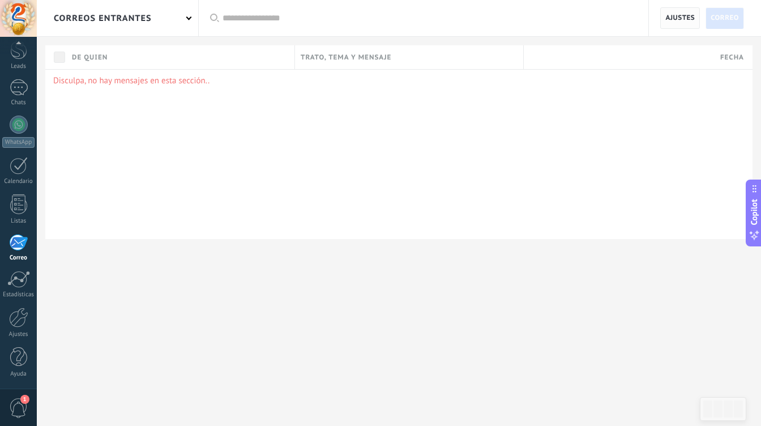
click at [688, 19] on span "Ajustes" at bounding box center [679, 18] width 29 height 20
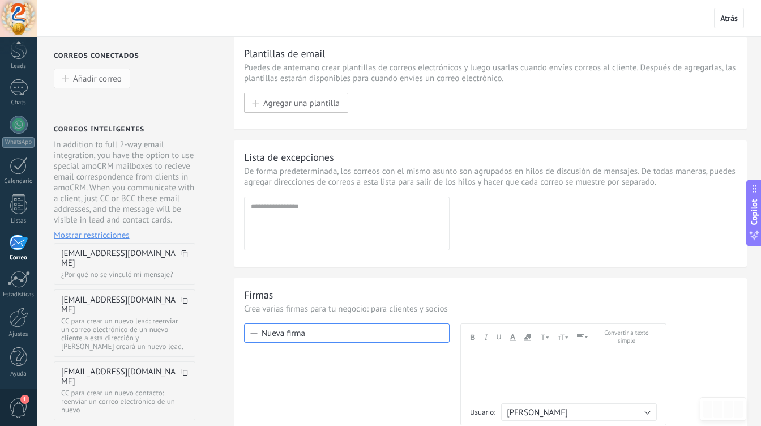
click at [104, 82] on span "Añadir correo" at bounding box center [97, 79] width 49 height 10
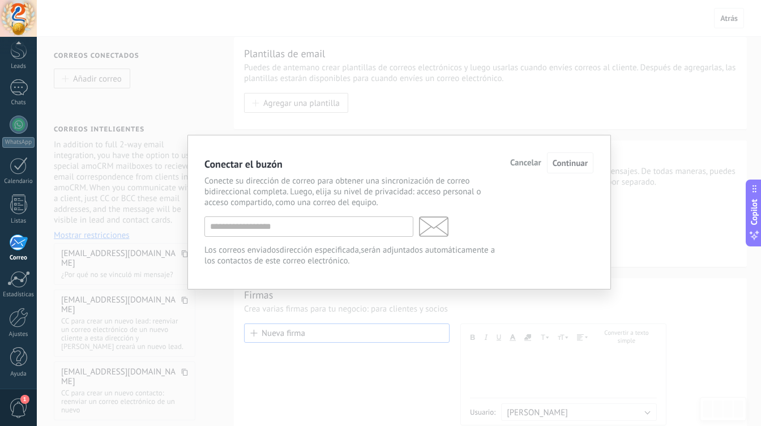
click at [531, 165] on span "Cancelar" at bounding box center [525, 163] width 31 height 8
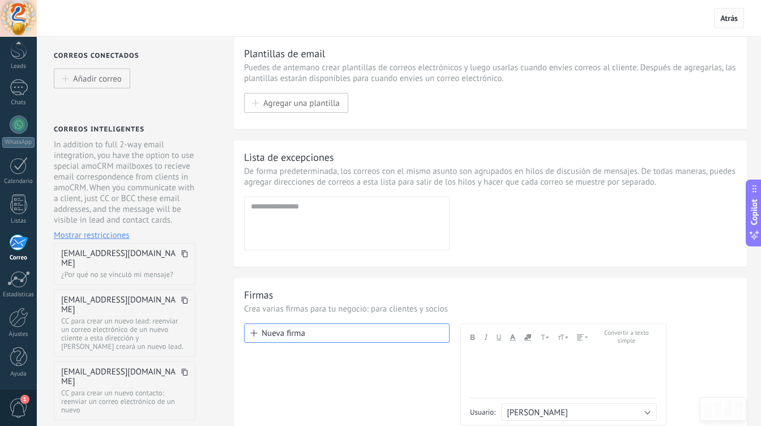
click at [722, 22] on span "Atrás" at bounding box center [729, 18] width 18 height 10
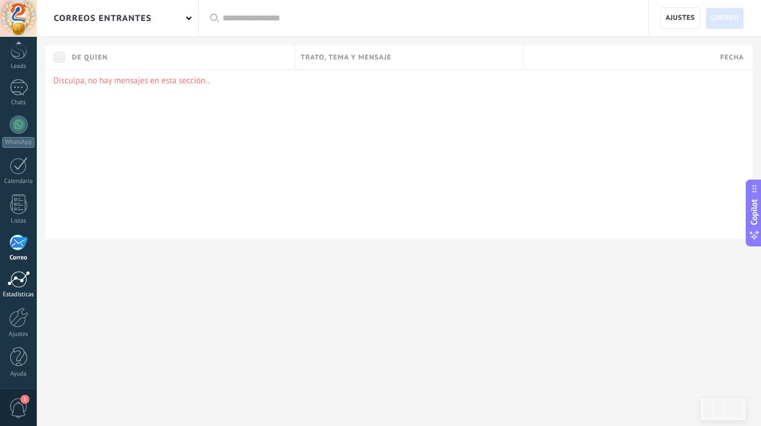
click at [22, 284] on div at bounding box center [18, 279] width 23 height 17
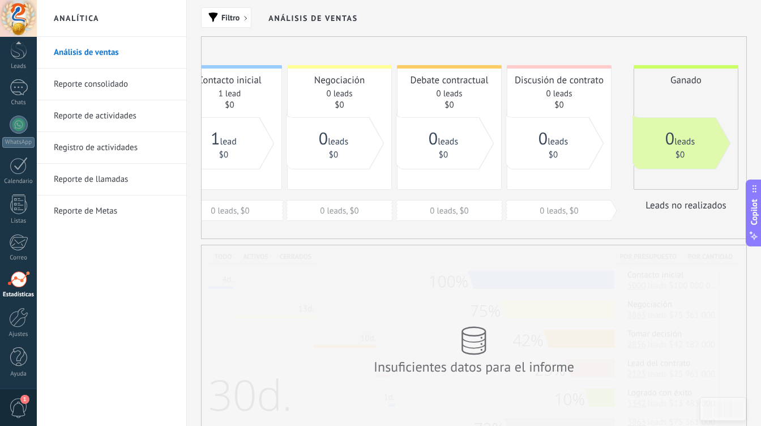
click at [95, 183] on link "Reporte de llamadas" at bounding box center [114, 180] width 121 height 32
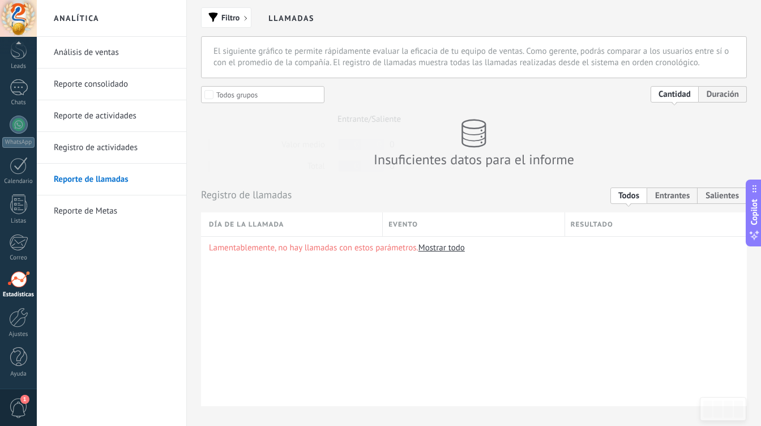
click at [294, 18] on h2 "Llamadas" at bounding box center [291, 18] width 46 height 37
click at [245, 19] on span "button" at bounding box center [249, 21] width 10 height 10
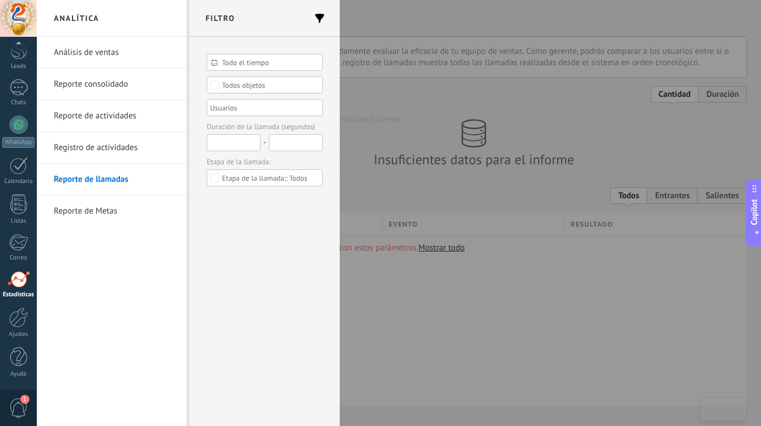
click at [380, 97] on div at bounding box center [380, 213] width 761 height 426
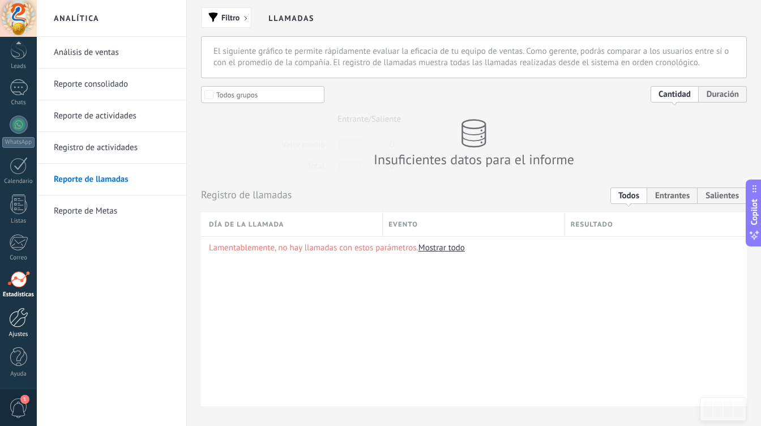
click at [18, 315] on div at bounding box center [18, 317] width 19 height 20
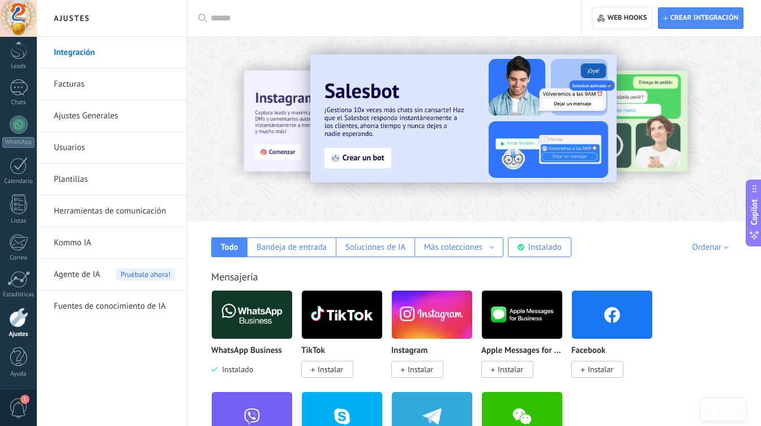
click at [84, 48] on link "Integración" at bounding box center [114, 53] width 121 height 32
click at [92, 75] on link "Facturas" at bounding box center [114, 85] width 121 height 32
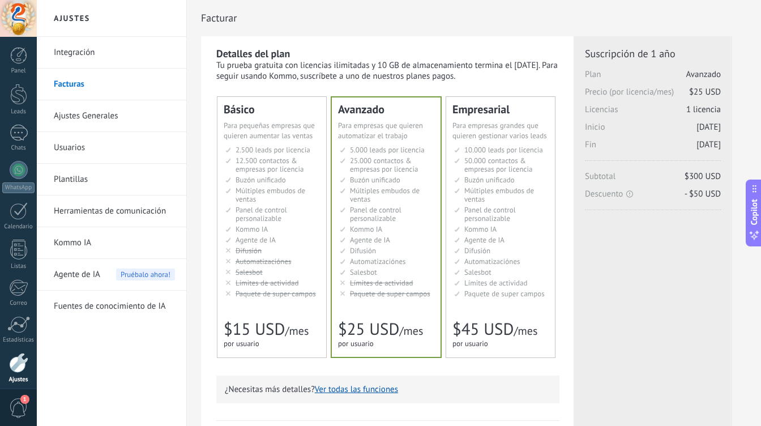
click at [550, 266] on div "Empresarial Для оптимизации процессов в крупной корпорации For large businesses…" at bounding box center [500, 227] width 109 height 260
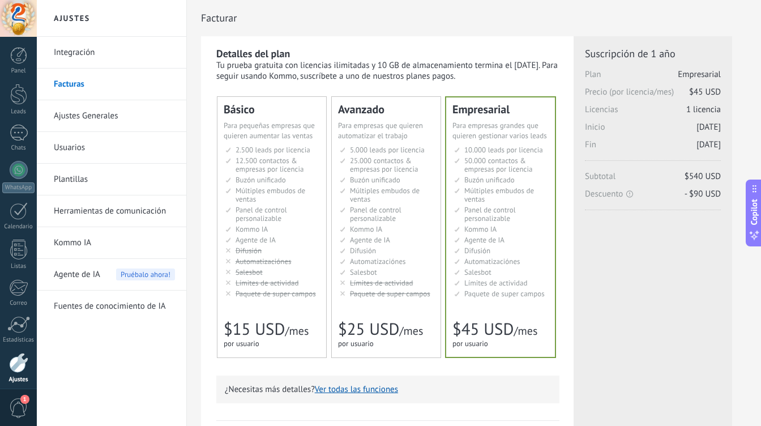
click at [109, 118] on link "Ajustes Generales" at bounding box center [114, 116] width 121 height 32
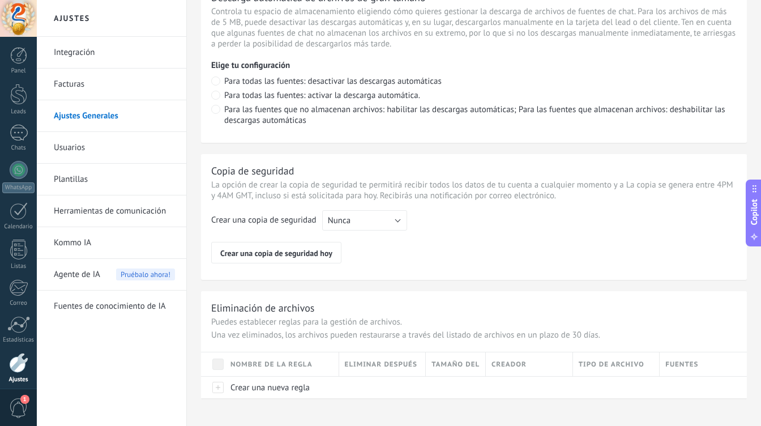
scroll to position [851, 0]
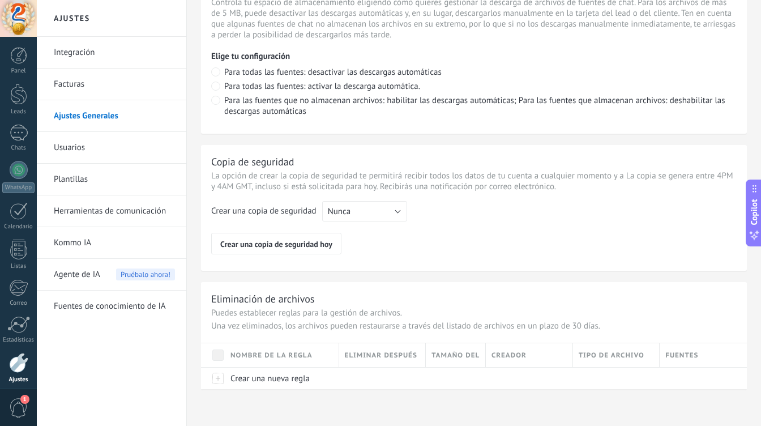
click at [82, 149] on link "Usuarios" at bounding box center [114, 148] width 121 height 32
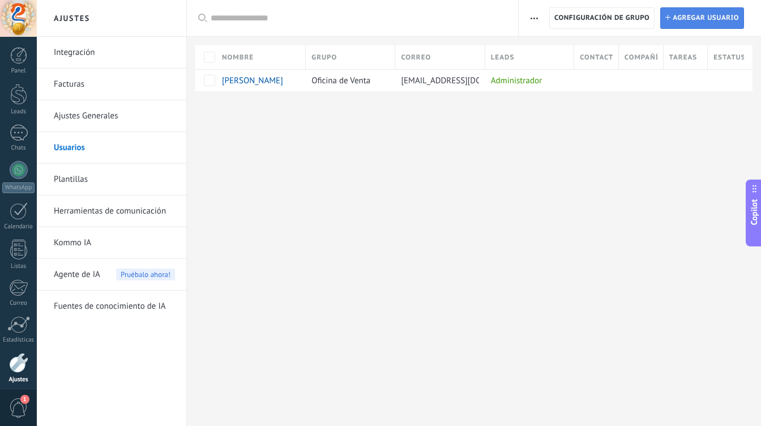
click at [700, 19] on span "Agregar usuario" at bounding box center [706, 18] width 66 height 20
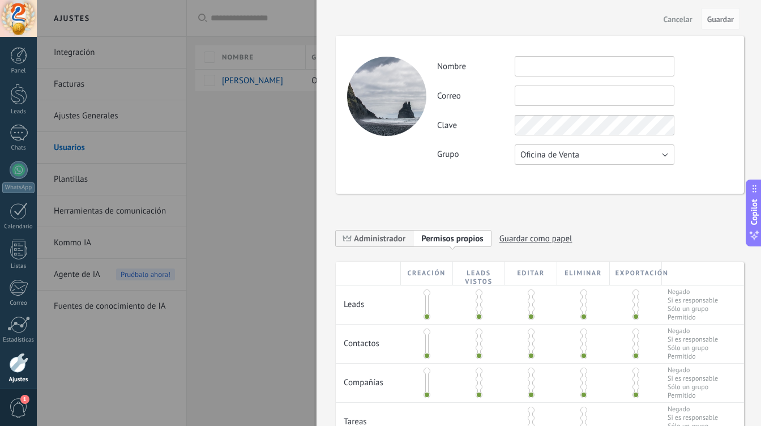
click at [547, 160] on span "Oficina de Venta" at bounding box center [549, 154] width 59 height 11
click at [572, 156] on span "Oficina de Venta" at bounding box center [589, 154] width 162 height 11
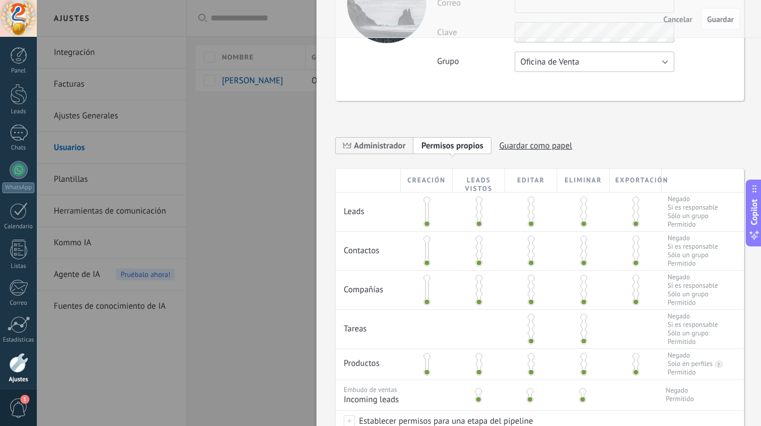
scroll to position [110, 0]
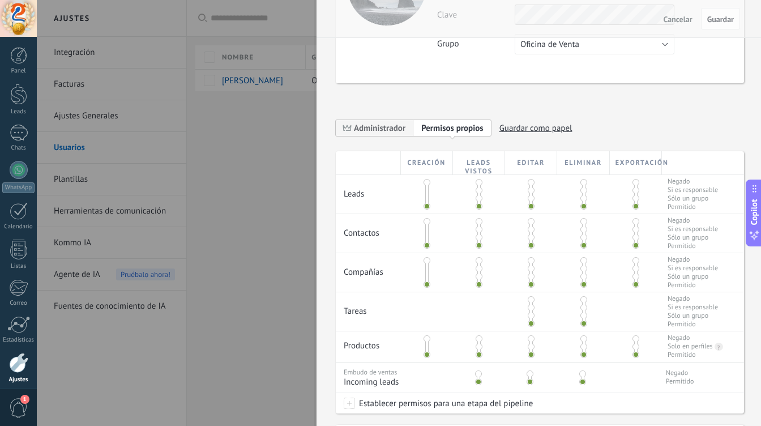
click at [477, 186] on span at bounding box center [479, 182] width 7 height 7
click at [477, 208] on span at bounding box center [479, 206] width 7 height 7
click at [475, 178] on div at bounding box center [479, 194] width 52 height 39
click at [477, 198] on span at bounding box center [479, 198] width 7 height 7
click at [477, 205] on span at bounding box center [479, 206] width 7 height 7
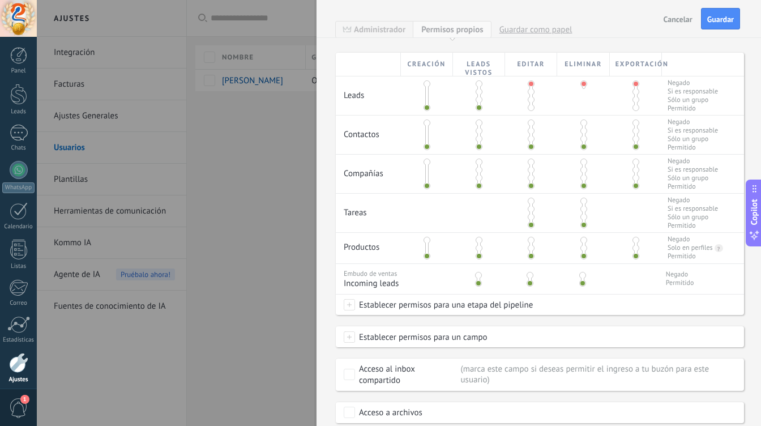
scroll to position [251, 0]
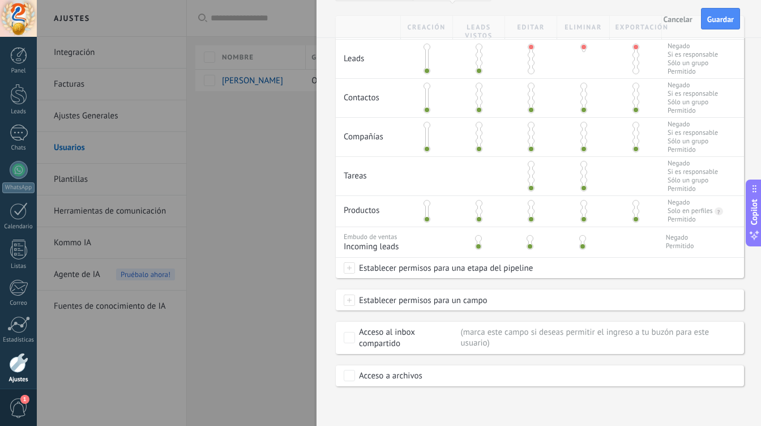
click at [352, 302] on span at bounding box center [349, 299] width 11 height 11
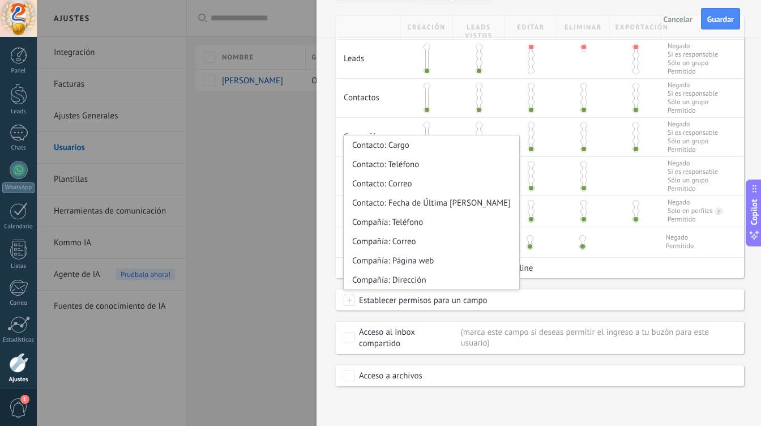
click at [326, 304] on div "**********" at bounding box center [539, 213] width 444 height 426
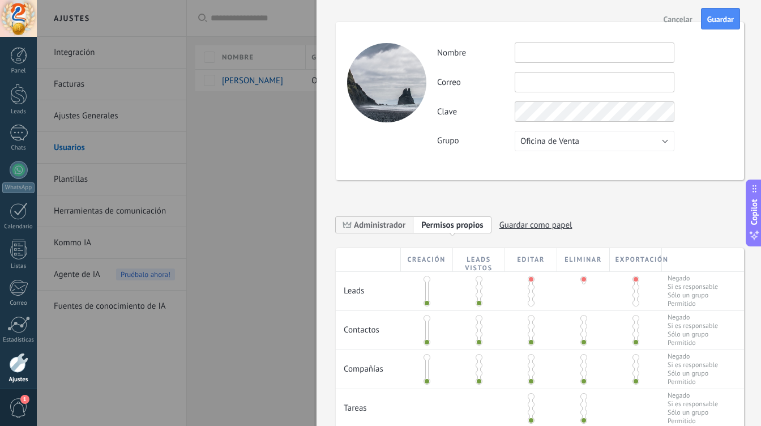
scroll to position [0, 0]
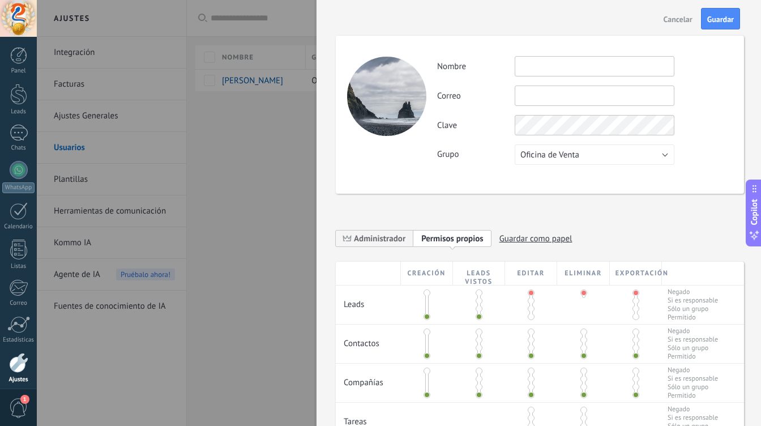
click at [676, 15] on span "Cancelar" at bounding box center [678, 19] width 29 height 8
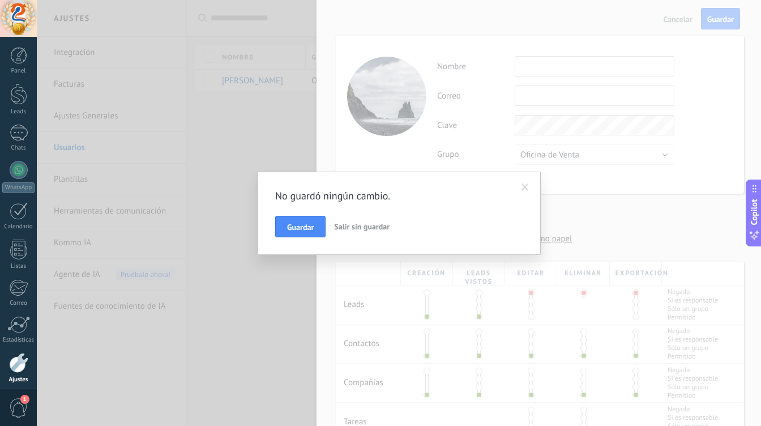
click at [344, 225] on span "Salir sin guardar" at bounding box center [361, 226] width 55 height 10
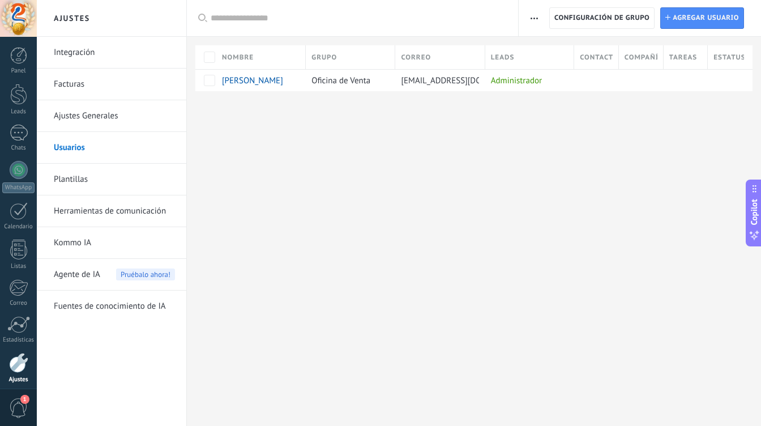
click at [81, 177] on link "Plantillas" at bounding box center [114, 180] width 121 height 32
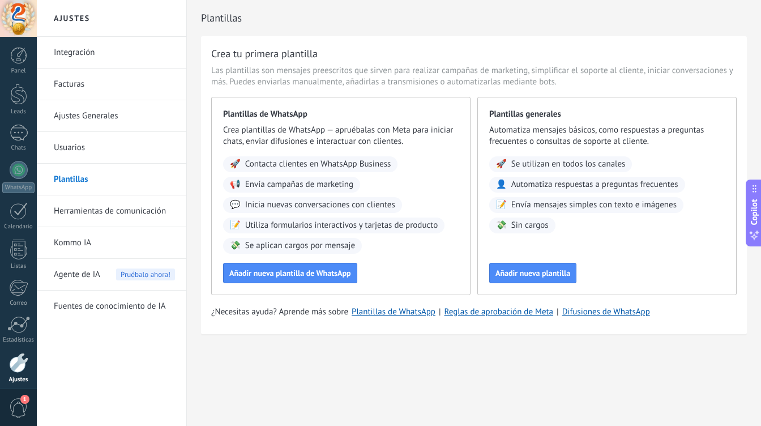
click at [103, 208] on link "Herramientas de comunicación" at bounding box center [114, 211] width 121 height 32
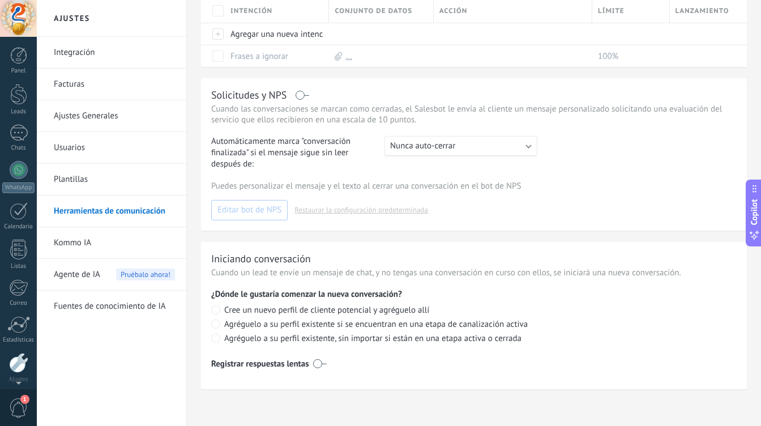
scroll to position [45, 0]
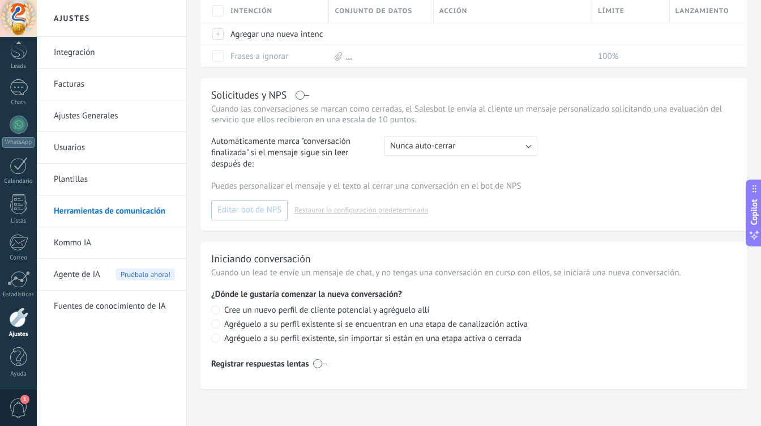
click at [85, 239] on link "Kommo IA" at bounding box center [114, 243] width 121 height 32
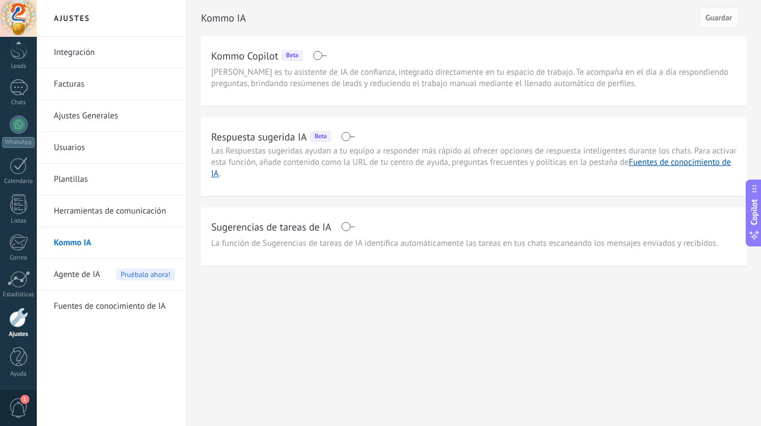
click at [83, 276] on span "Agente de IA" at bounding box center [77, 275] width 46 height 32
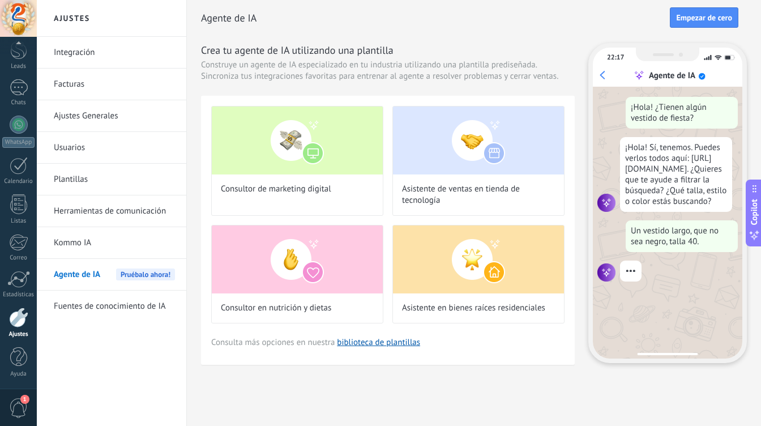
click at [81, 312] on link "Fuentes de conocimiento de IA" at bounding box center [114, 306] width 121 height 32
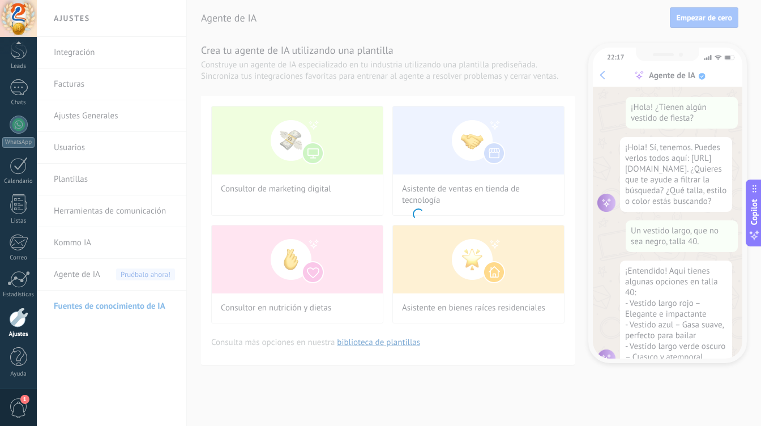
scroll to position [40, 0]
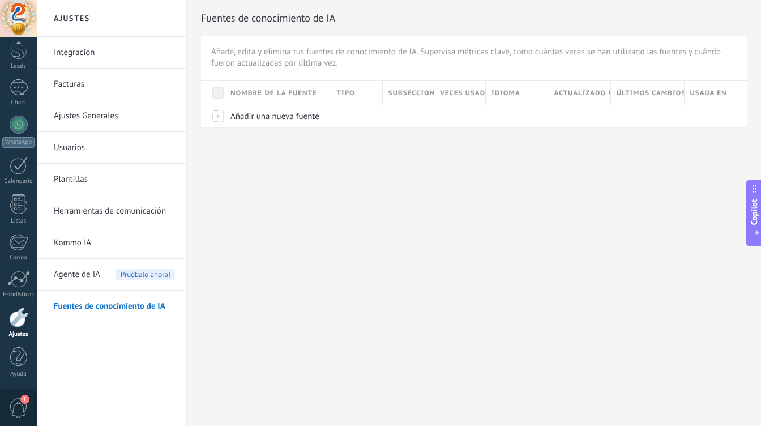
click at [18, 403] on span "1" at bounding box center [18, 408] width 19 height 20
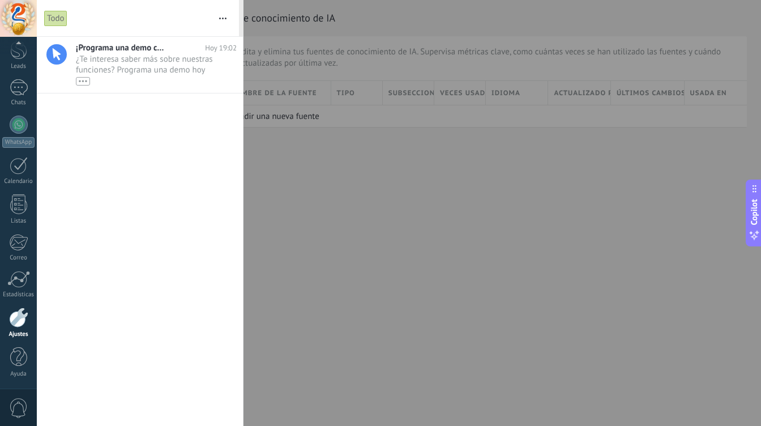
scroll to position [0, 0]
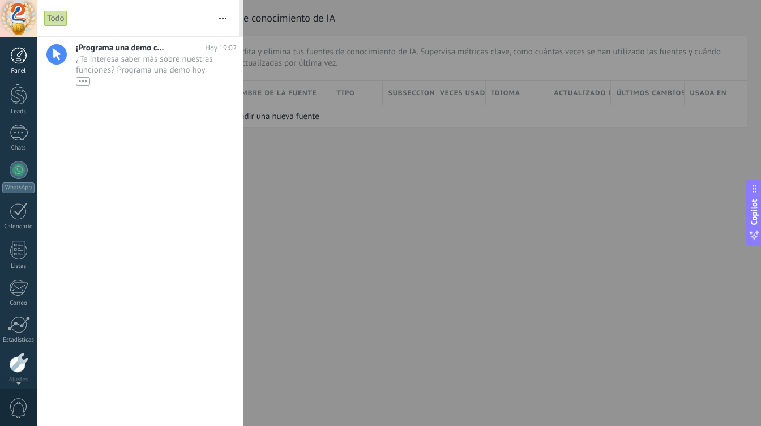
click at [15, 50] on div at bounding box center [18, 55] width 17 height 17
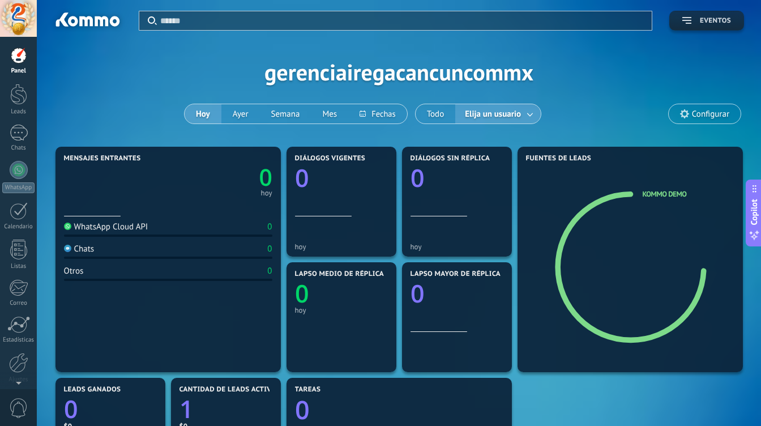
click at [690, 16] on button "Eventos" at bounding box center [706, 21] width 75 height 20
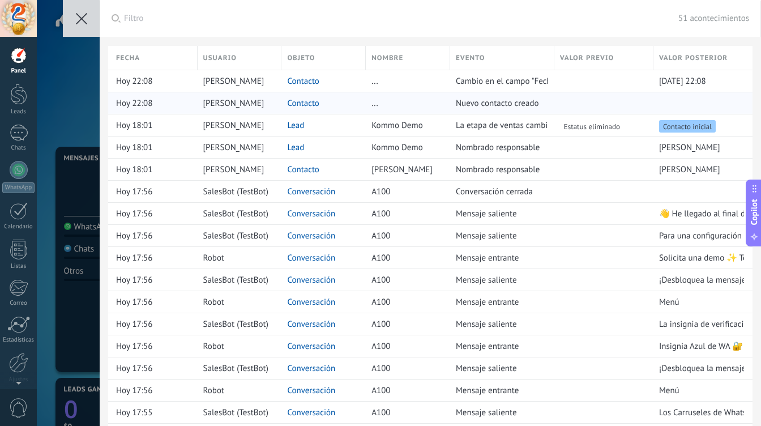
scroll to position [384, 0]
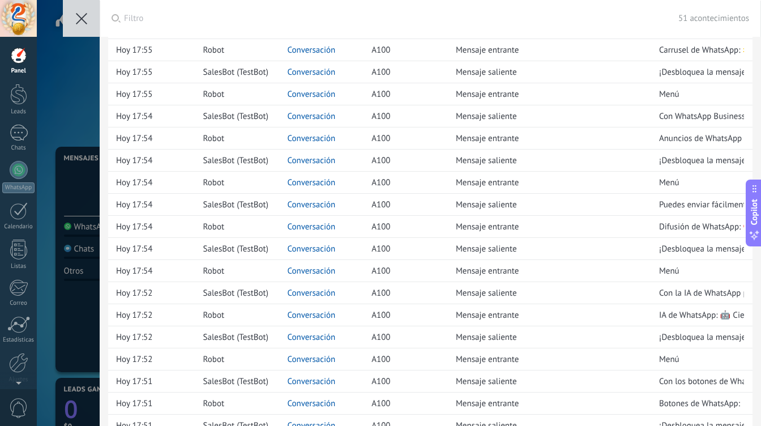
click at [76, 16] on icon at bounding box center [81, 18] width 11 height 11
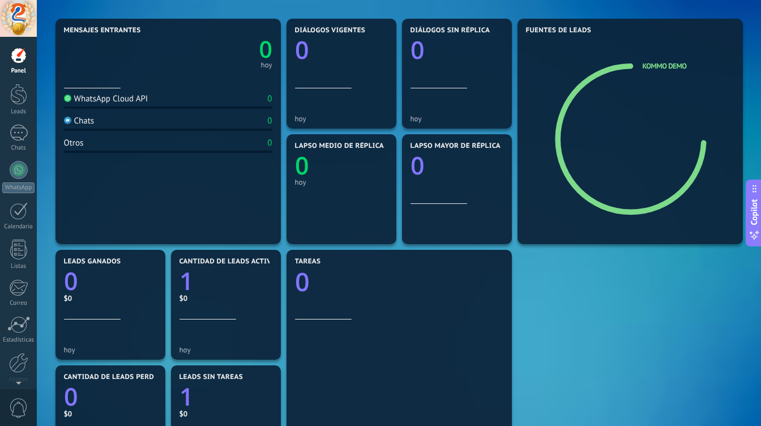
scroll to position [0, 0]
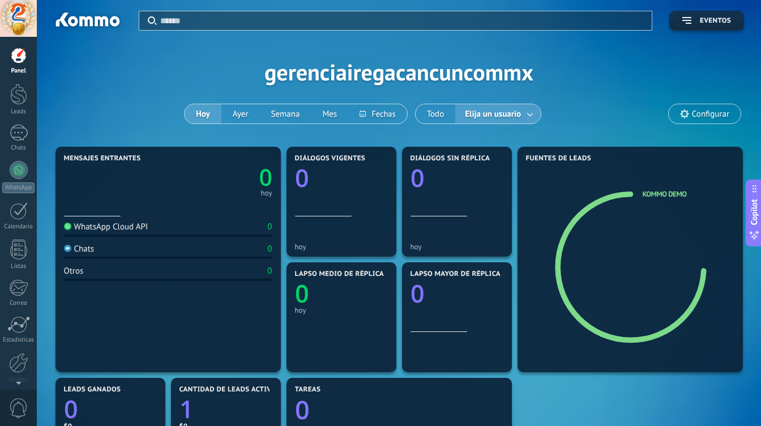
click at [710, 118] on span "Configurar" at bounding box center [710, 114] width 37 height 10
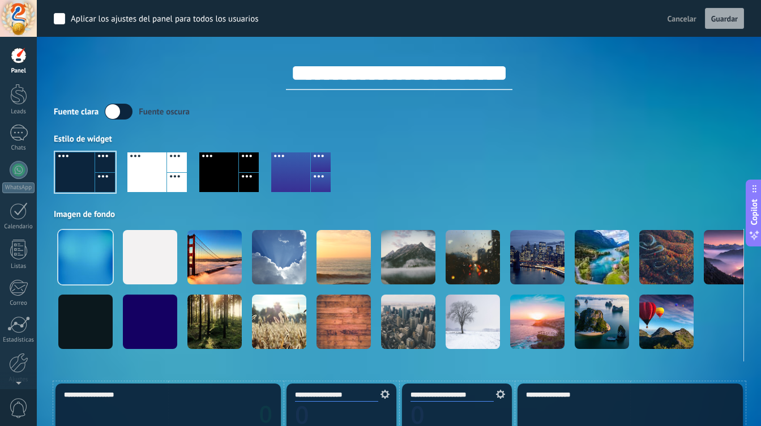
click at [579, 171] on div at bounding box center [399, 176] width 690 height 65
click at [22, 135] on div at bounding box center [19, 133] width 18 height 16
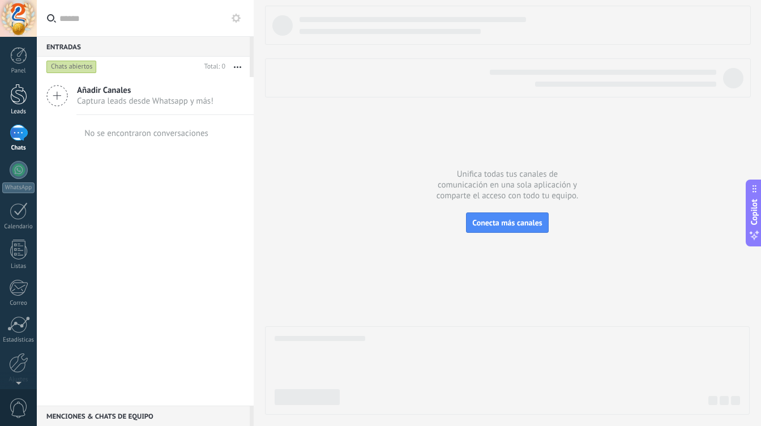
click at [22, 96] on div at bounding box center [18, 94] width 17 height 21
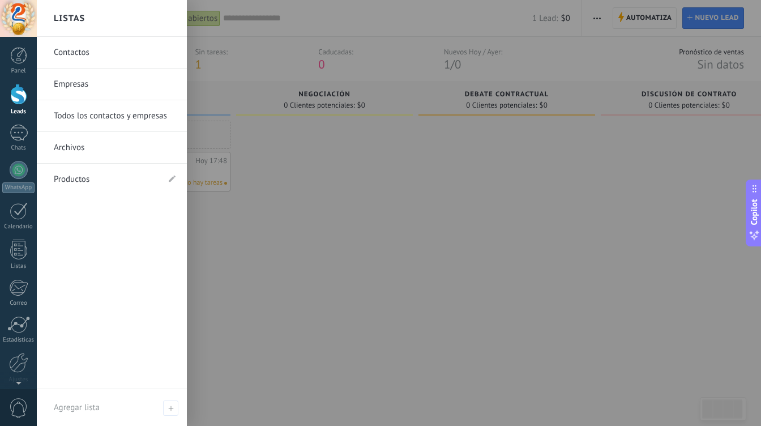
click at [80, 156] on link "Archivos" at bounding box center [115, 148] width 122 height 32
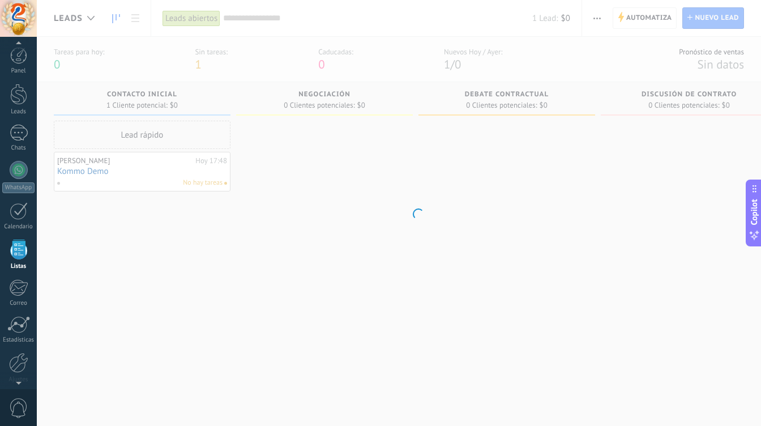
scroll to position [29, 0]
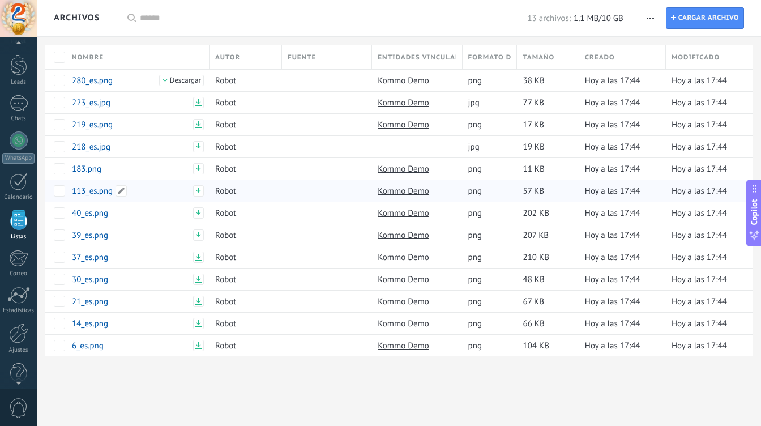
click at [101, 193] on link "113_es.png" at bounding box center [131, 191] width 118 height 11
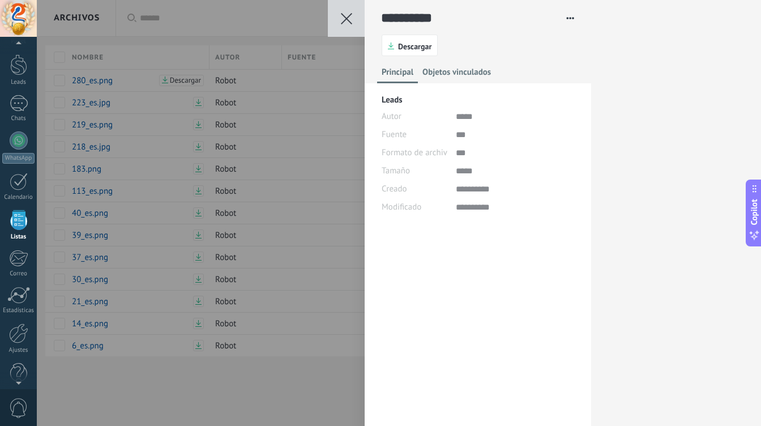
scroll to position [17, 0]
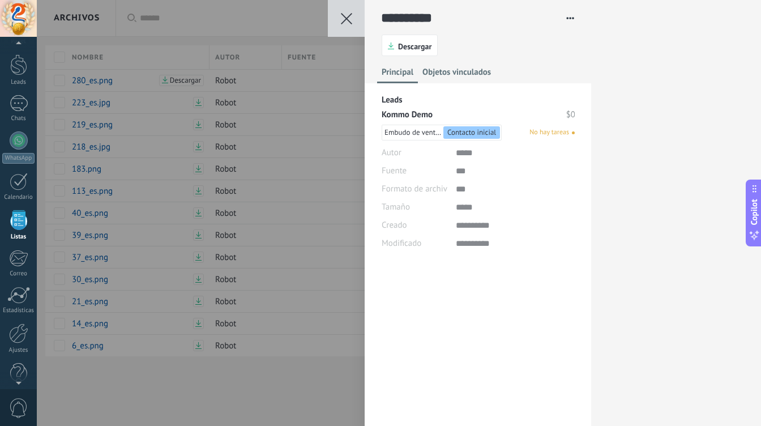
click at [448, 77] on span "Objetos vinculados" at bounding box center [456, 75] width 69 height 16
click at [411, 42] on span "Descargar" at bounding box center [414, 46] width 33 height 8
click at [349, 20] on icon at bounding box center [346, 18] width 11 height 11
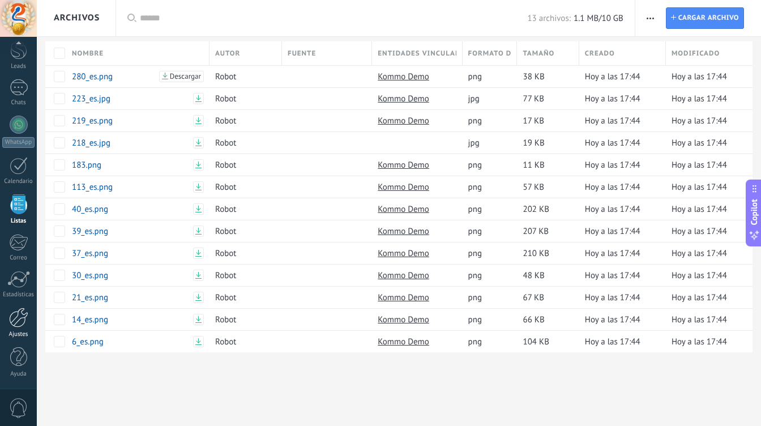
scroll to position [0, 0]
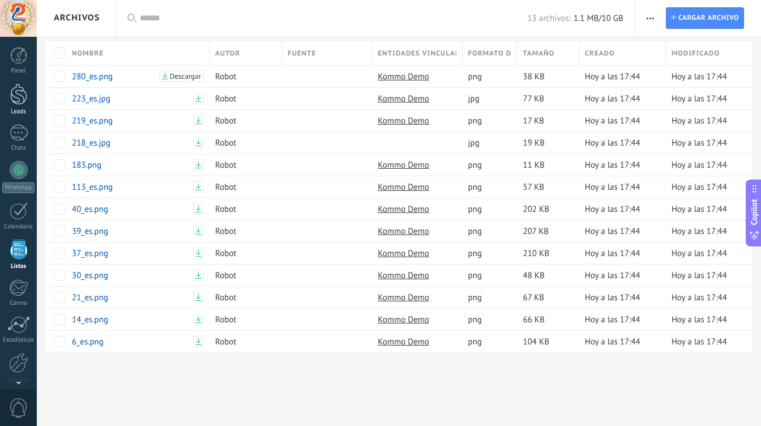
click at [19, 99] on div at bounding box center [18, 94] width 17 height 21
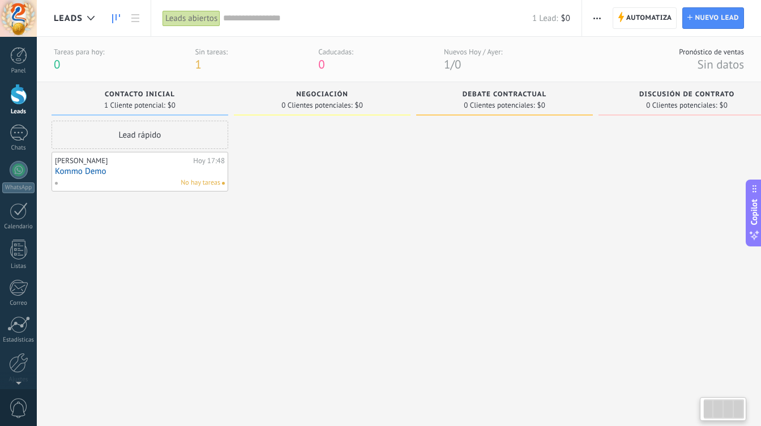
scroll to position [0, 33]
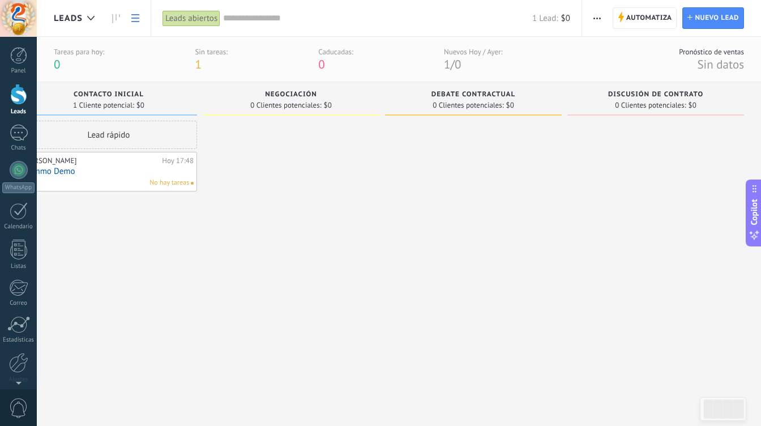
click at [137, 18] on use at bounding box center [135, 18] width 8 height 8
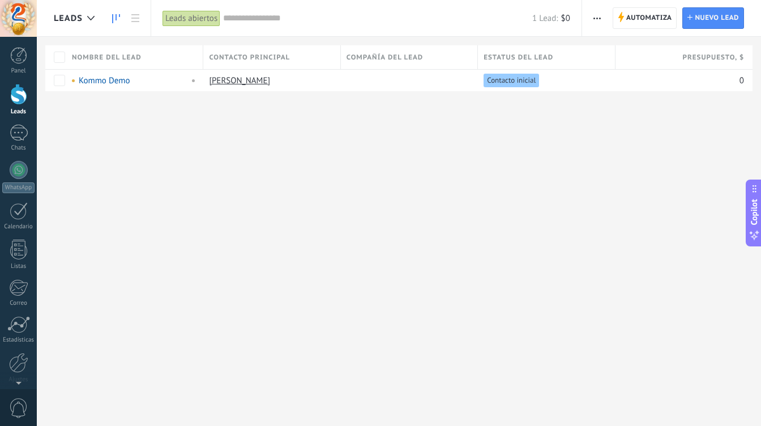
click at [114, 20] on icon at bounding box center [116, 18] width 8 height 9
